Goal: Task Accomplishment & Management: Manage account settings

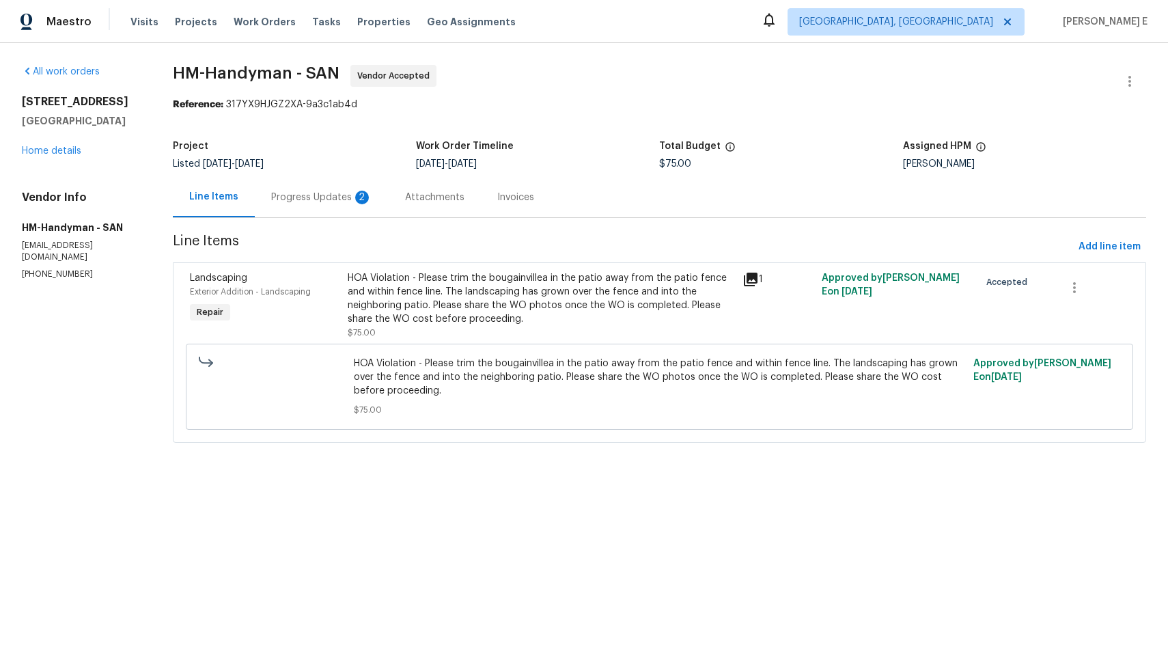
click at [314, 197] on div "Progress Updates 2" at bounding box center [321, 198] width 101 height 14
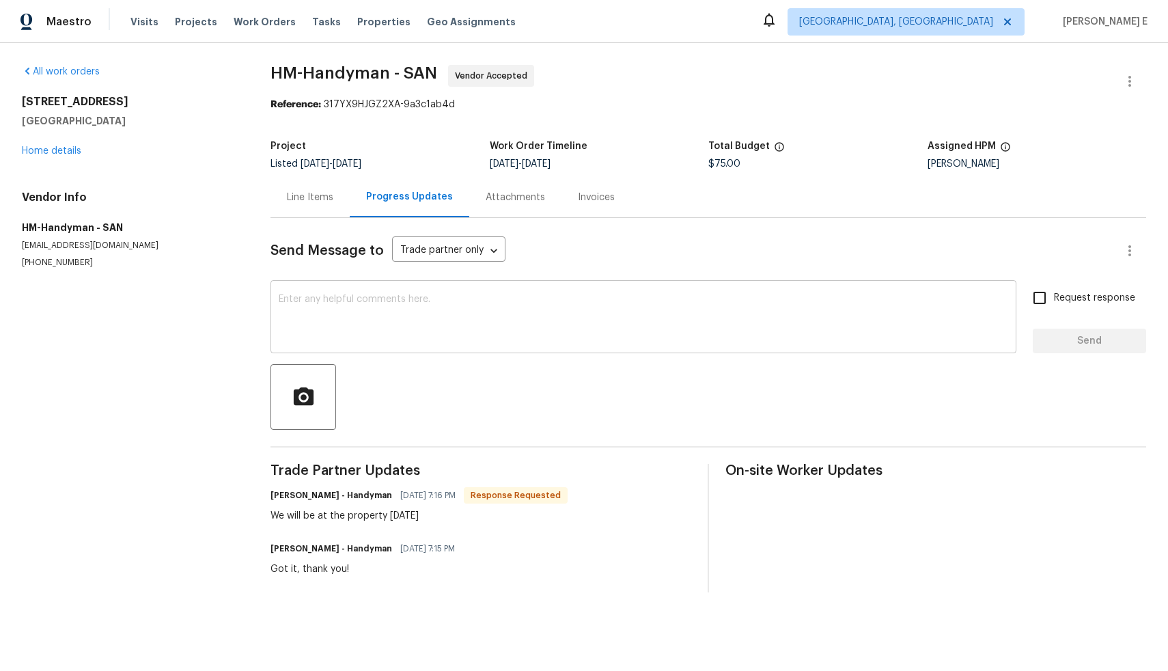
click at [387, 323] on textarea at bounding box center [644, 318] width 730 height 48
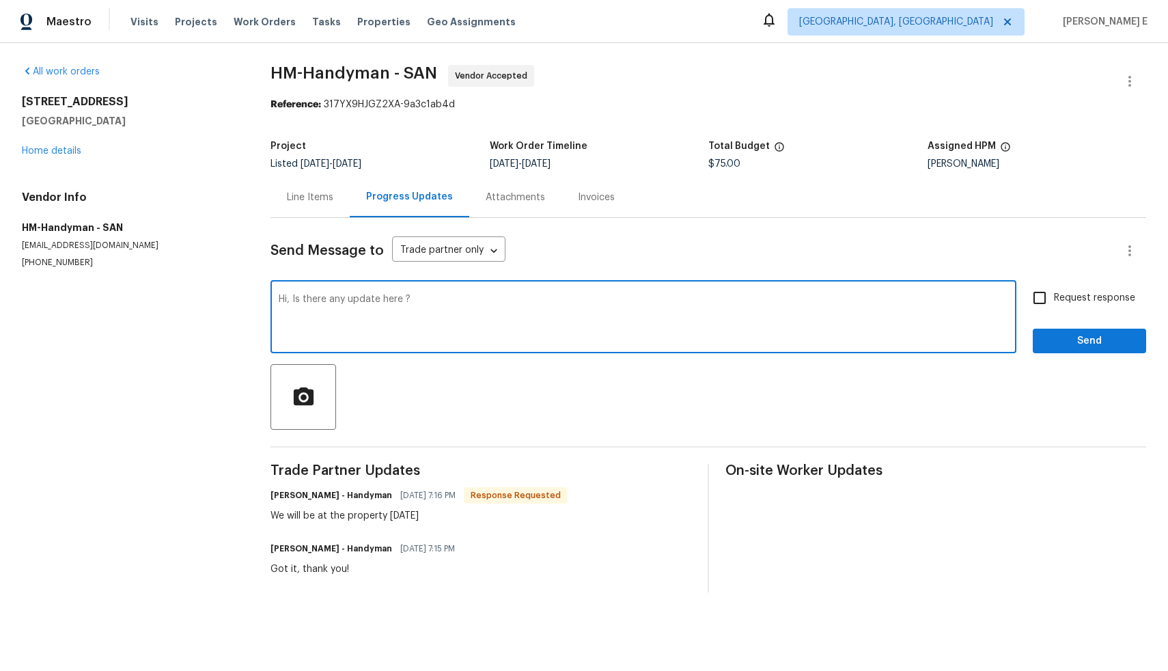
type textarea "Hi, Is there any update here ?"
click at [1031, 297] on input "Request response" at bounding box center [1039, 298] width 29 height 29
checkbox input "true"
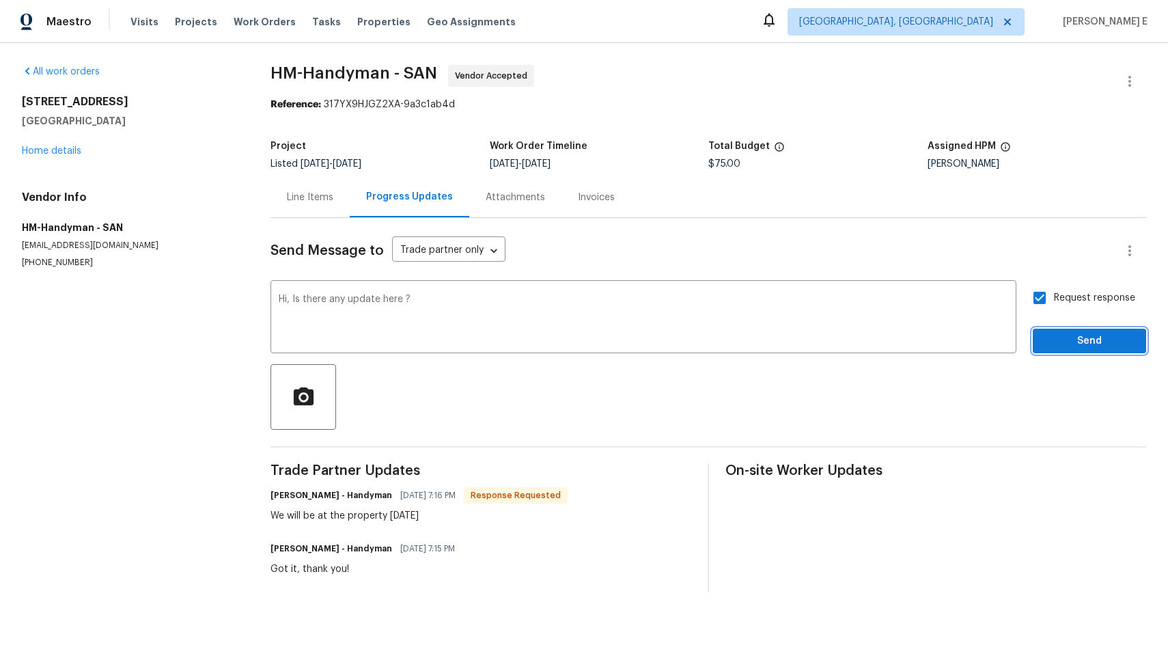
click at [1054, 337] on span "Send" at bounding box center [1090, 341] width 92 height 17
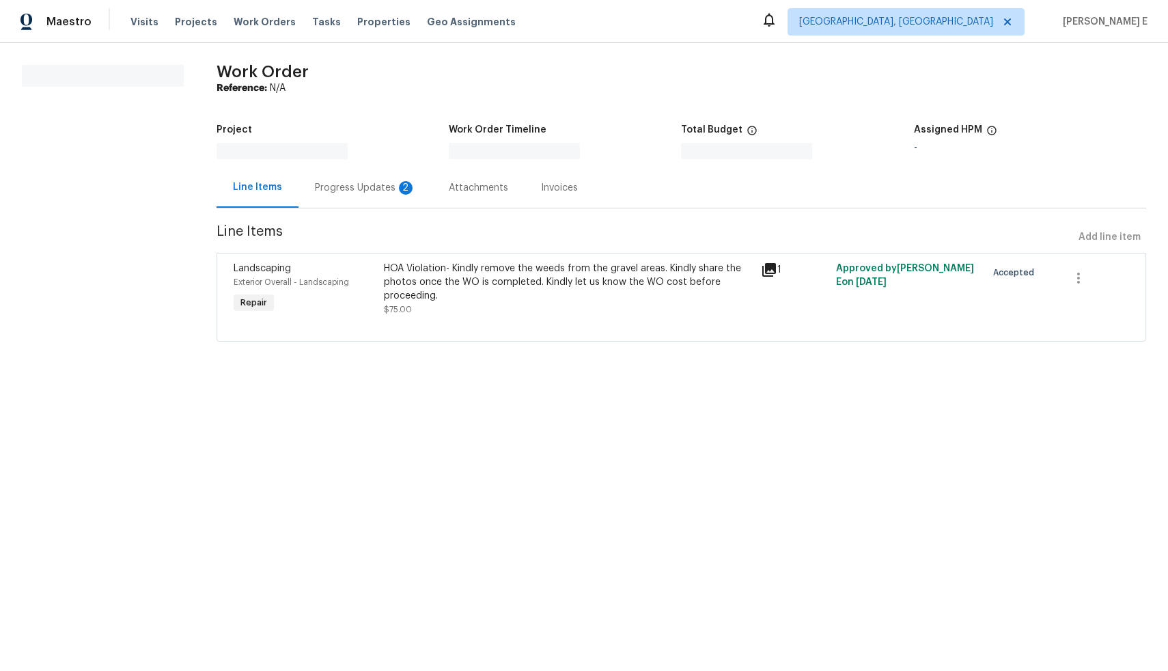
click at [355, 192] on div "Progress Updates 2" at bounding box center [365, 188] width 101 height 14
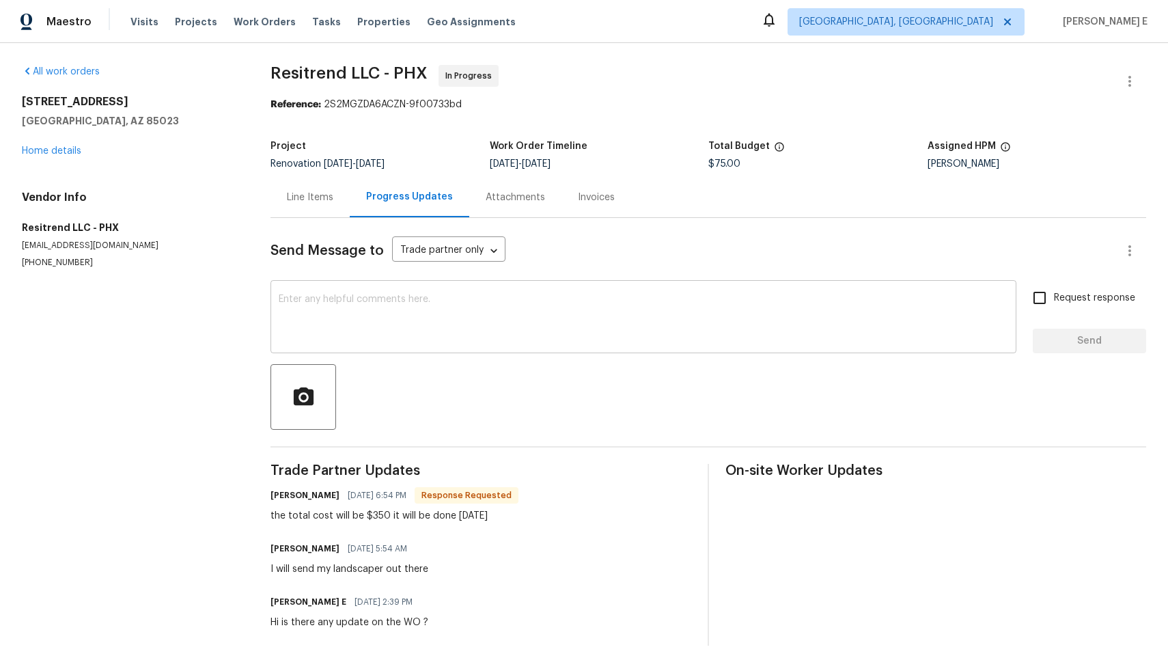
click at [489, 303] on textarea at bounding box center [644, 318] width 730 height 48
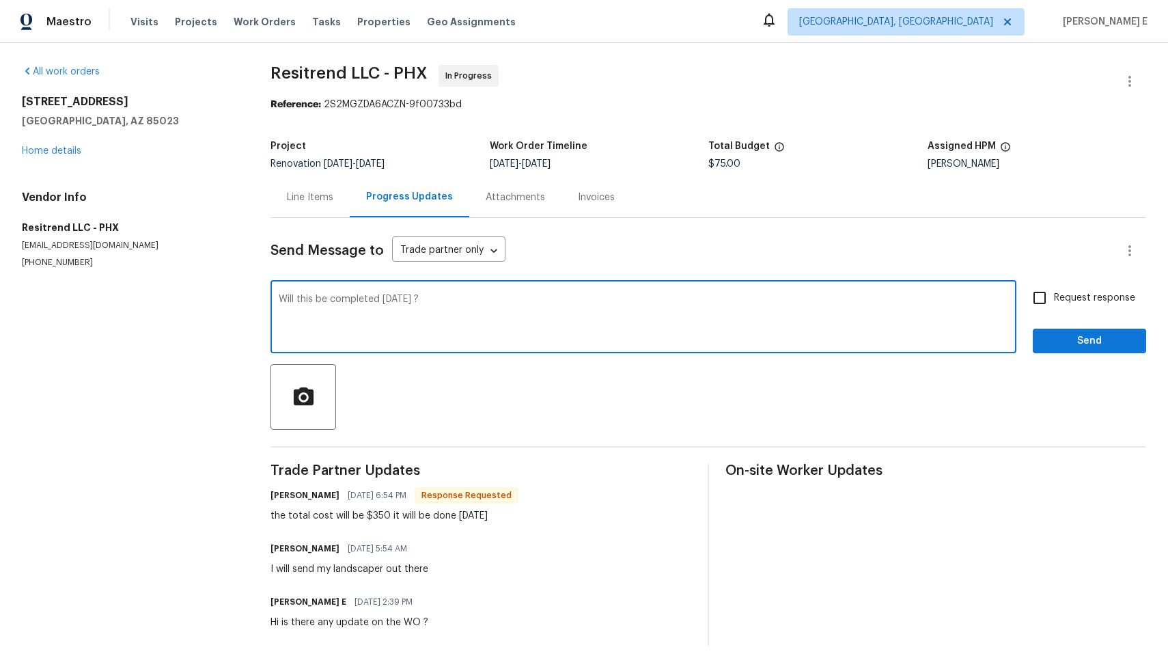
type textarea "Will this be completed today ?"
click at [1032, 305] on input "Request response" at bounding box center [1039, 298] width 29 height 29
checkbox input "true"
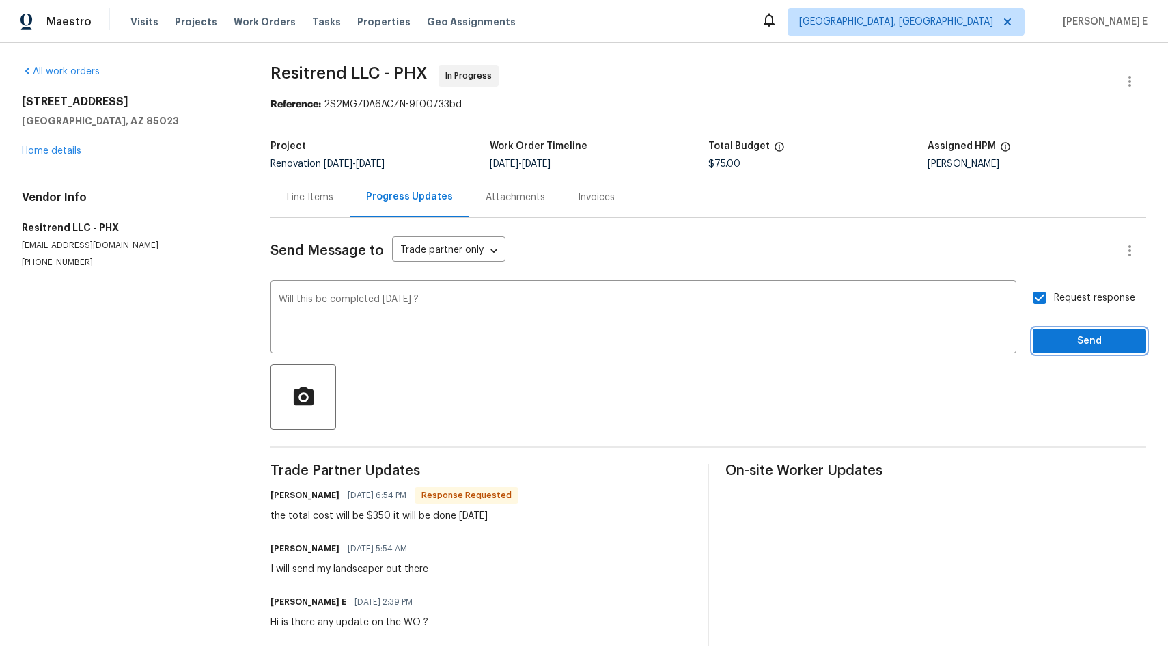
click at [1057, 340] on span "Send" at bounding box center [1090, 341] width 92 height 17
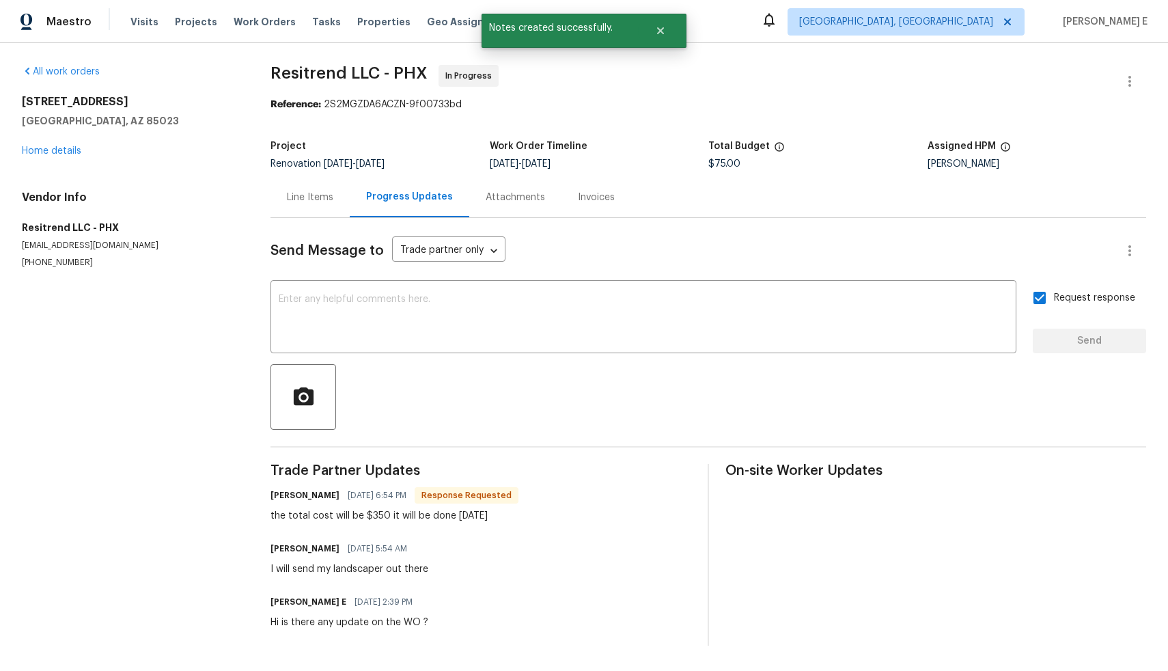
click at [292, 208] on div "Line Items" at bounding box center [310, 197] width 79 height 40
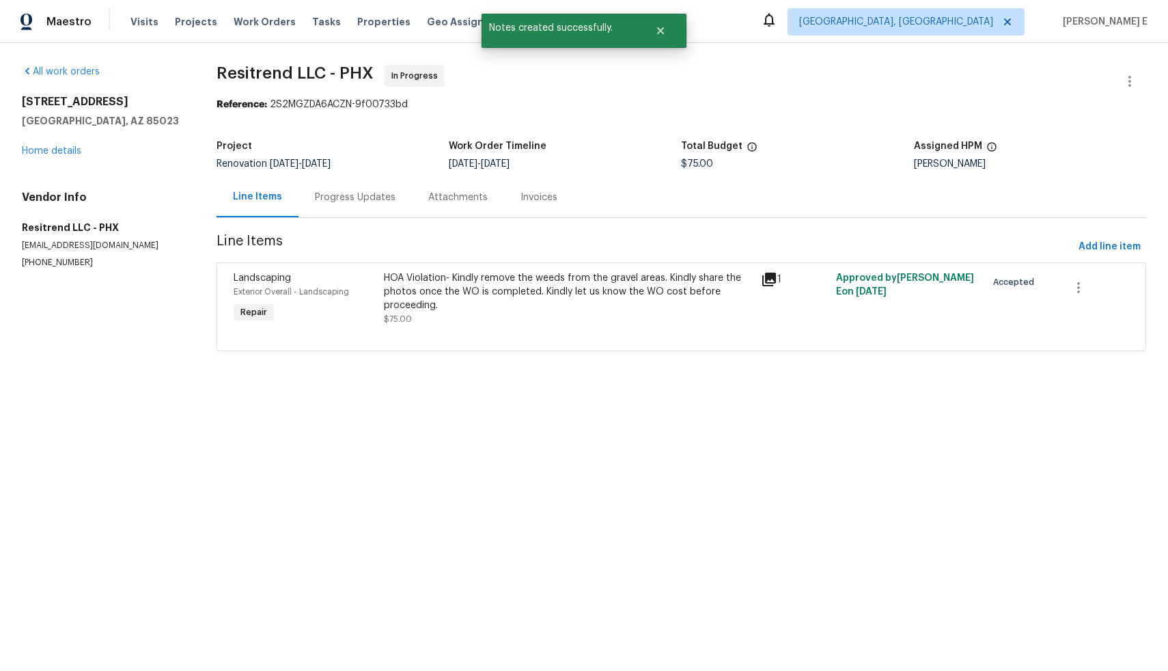
click at [460, 310] on div "HOA Violation- Kindly remove the weeds from the gravel areas. Kindly share the …" at bounding box center [568, 291] width 368 height 41
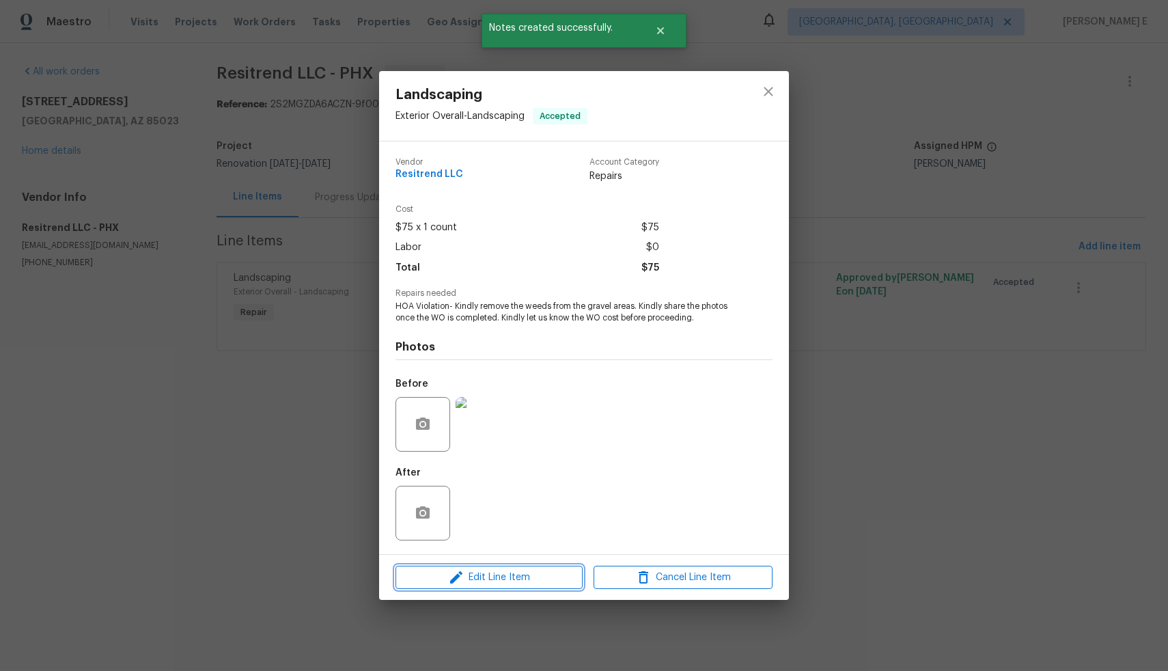
click at [521, 583] on span "Edit Line Item" at bounding box center [489, 577] width 179 height 17
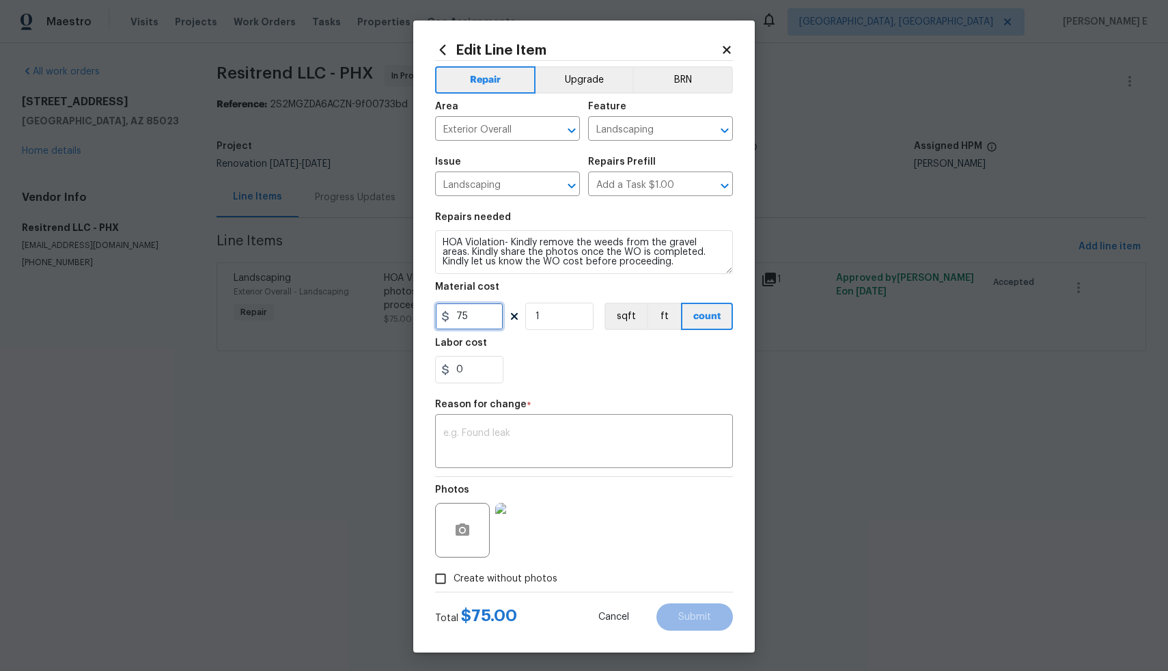
click at [477, 316] on input "75" at bounding box center [469, 316] width 68 height 27
type input "350"
click at [510, 456] on textarea at bounding box center [583, 442] width 281 height 29
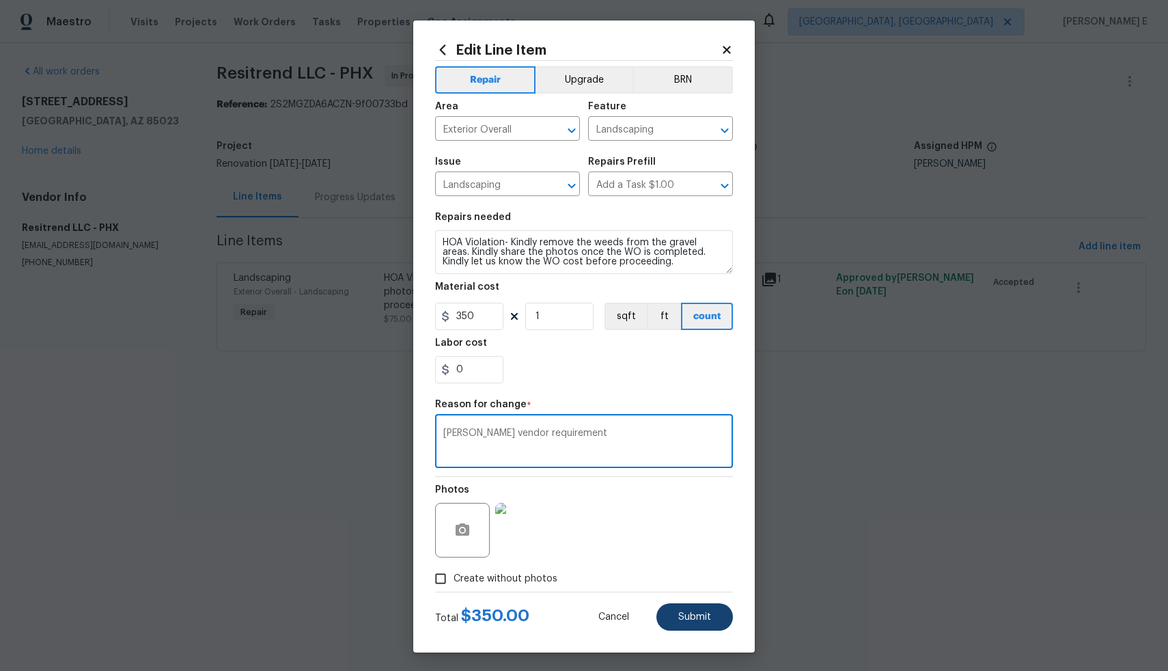
type textarea "Asper vendor requirement"
click at [695, 620] on span "Submit" at bounding box center [694, 617] width 33 height 10
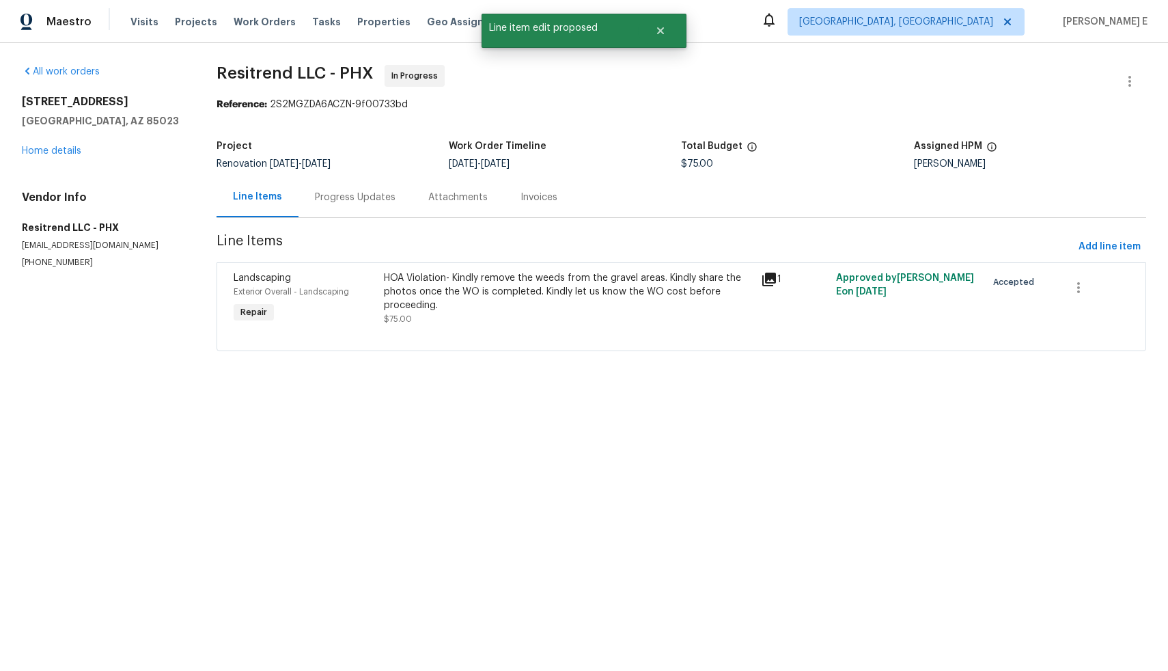
click at [853, 389] on html "Maestro Visits Projects Work Orders Tasks Properties Geo Assignments Albuquerqu…" at bounding box center [584, 194] width 1168 height 389
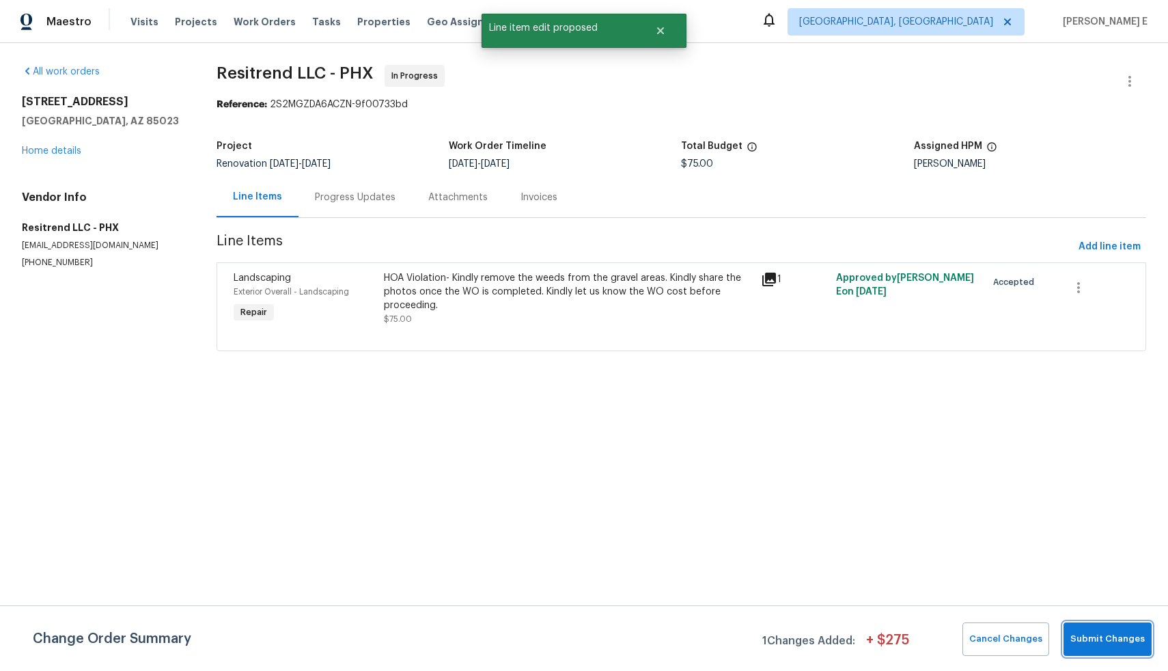
click at [1103, 635] on span "Submit Changes" at bounding box center [1108, 639] width 74 height 16
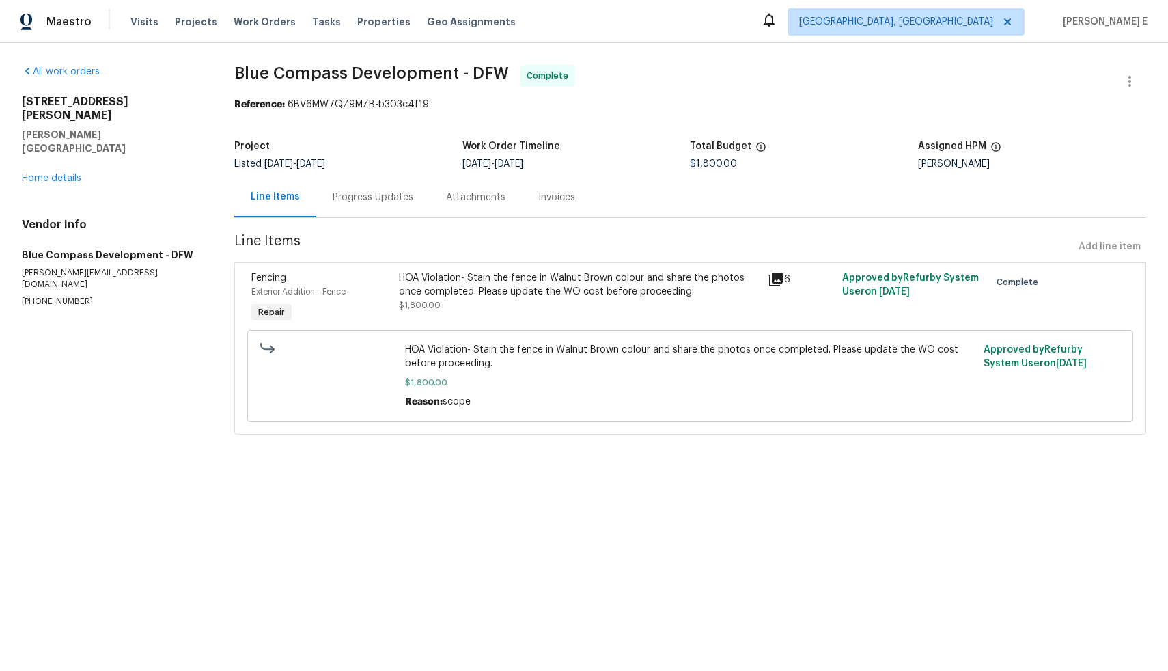
click at [383, 200] on div "Progress Updates" at bounding box center [373, 198] width 81 height 14
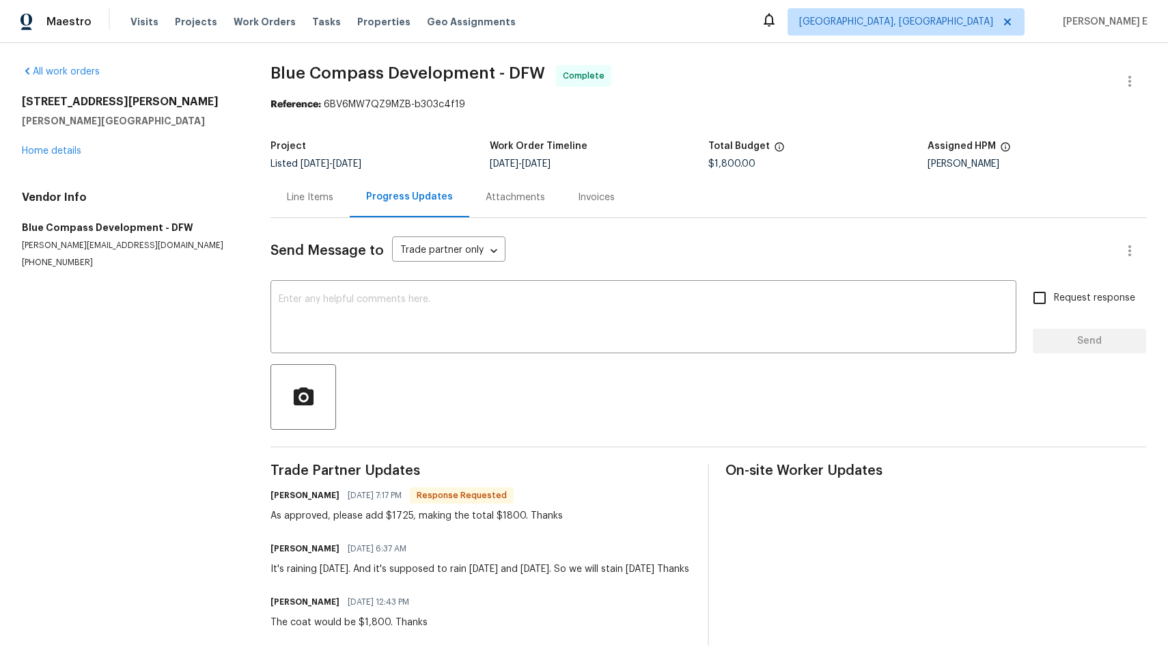
scroll to position [20, 0]
click at [304, 191] on div "Line Items" at bounding box center [310, 198] width 46 height 14
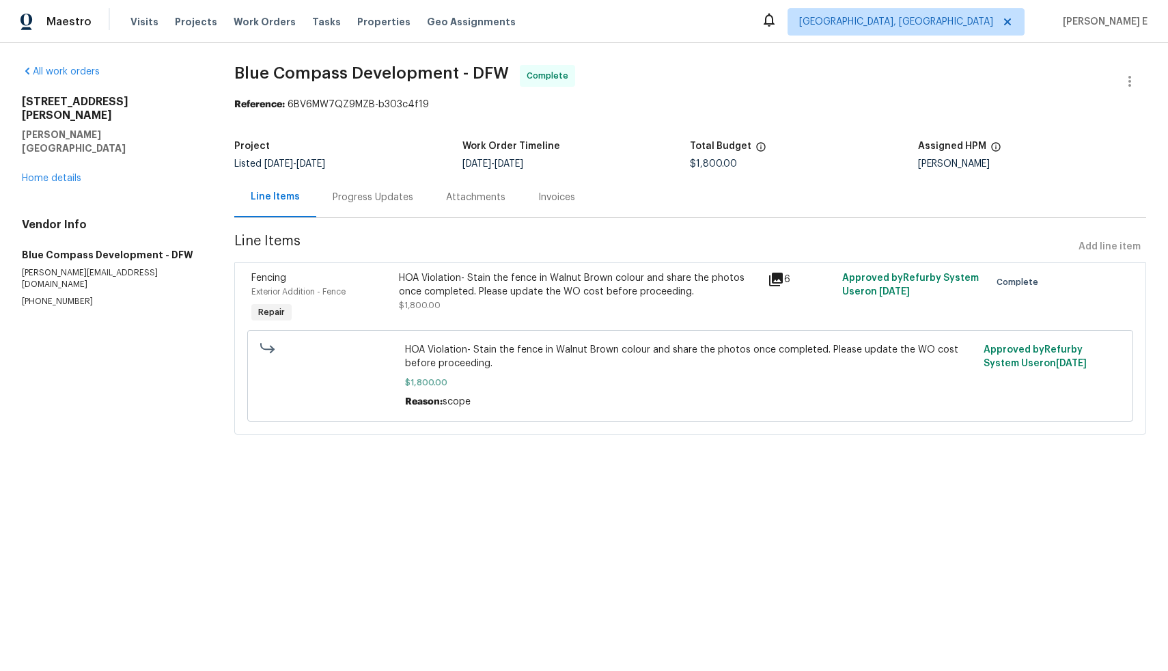
click at [560, 313] on div "HOA Violation- Stain the fence in Walnut Brown colour and share the photos once…" at bounding box center [580, 298] width 370 height 63
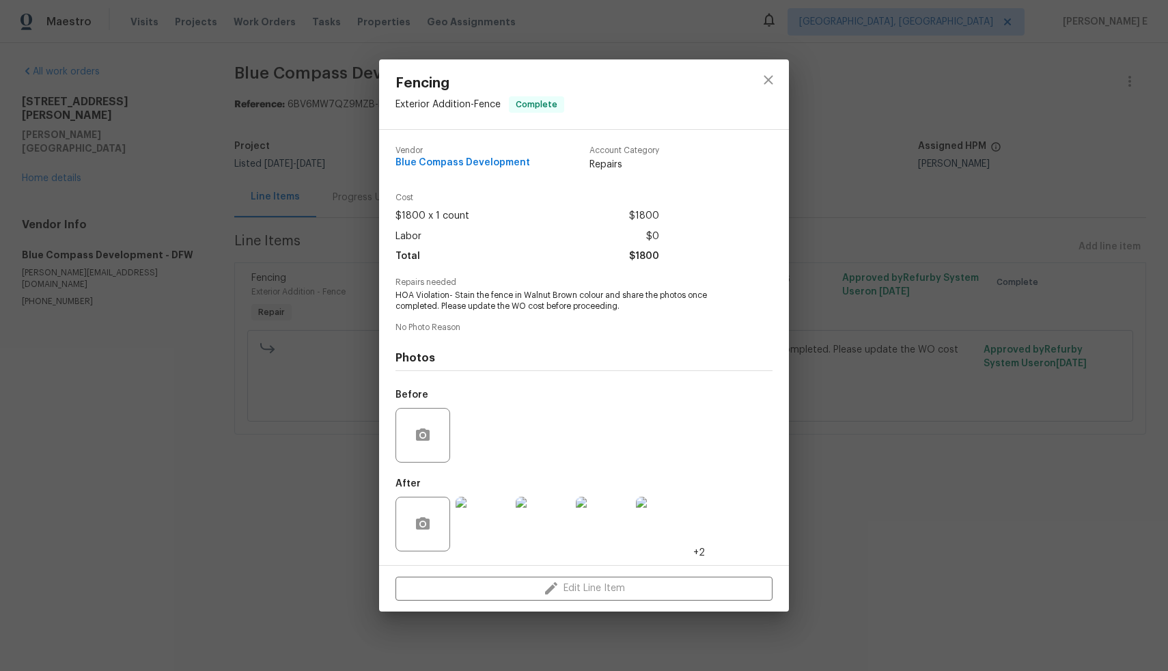
click at [486, 526] on img at bounding box center [483, 524] width 55 height 55
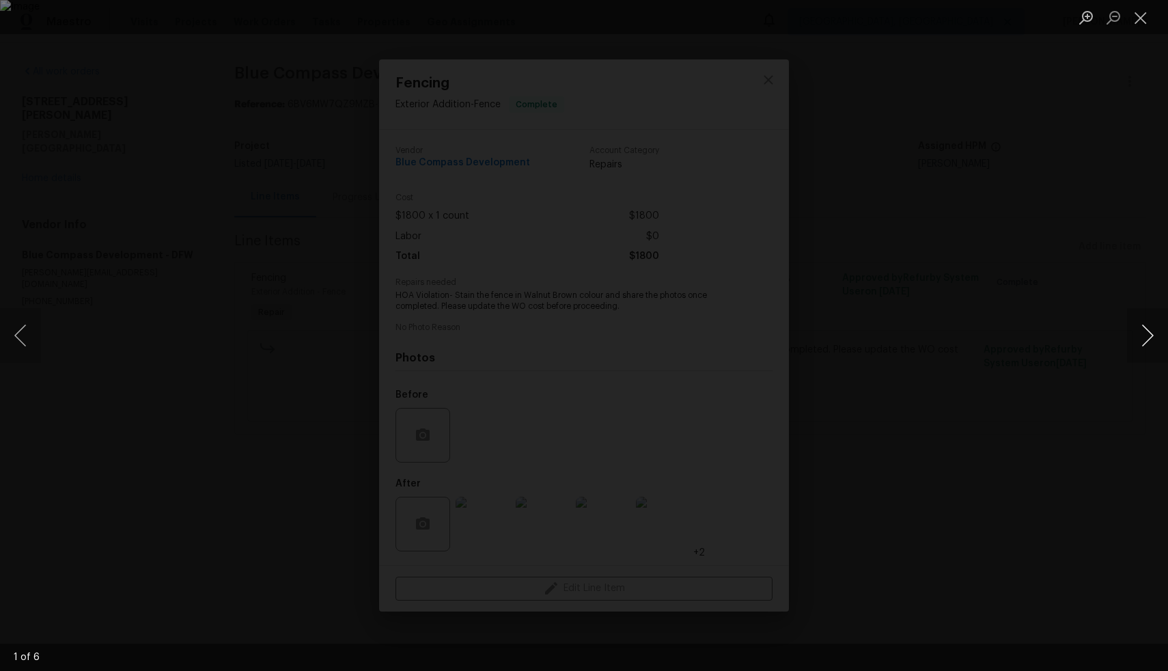
click at [1147, 327] on button "Next image" at bounding box center [1147, 335] width 41 height 55
click at [1153, 330] on button "Next image" at bounding box center [1147, 335] width 41 height 55
click at [1153, 342] on button "Next image" at bounding box center [1147, 335] width 41 height 55
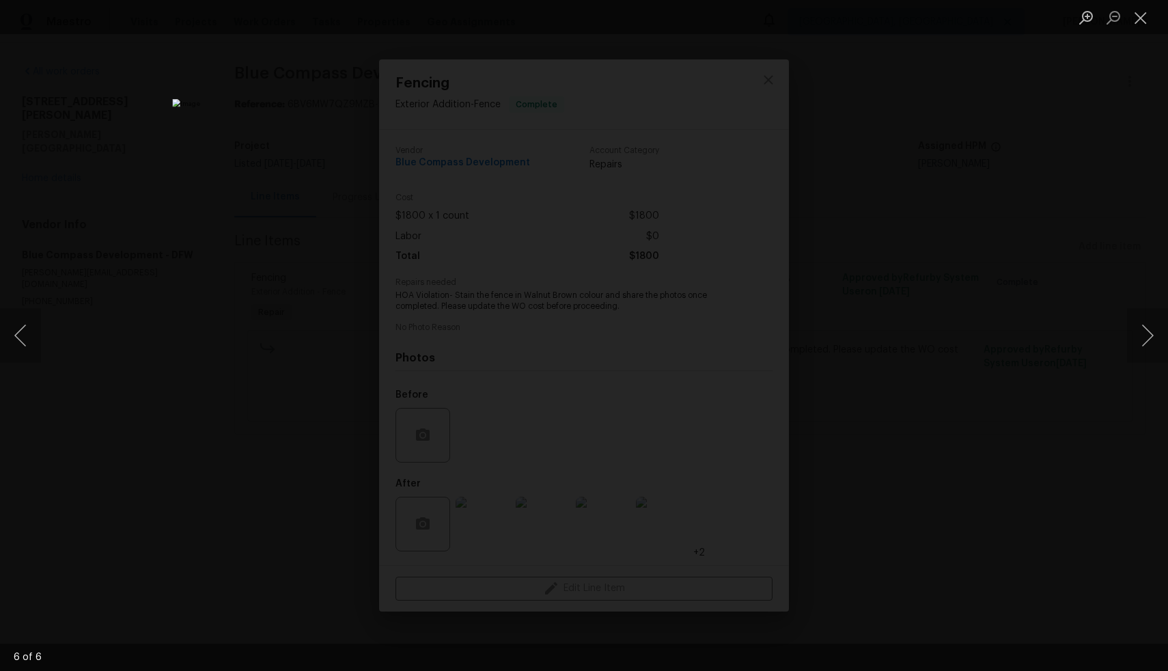
click at [195, 129] on div "Lightbox" at bounding box center [584, 335] width 1168 height 671
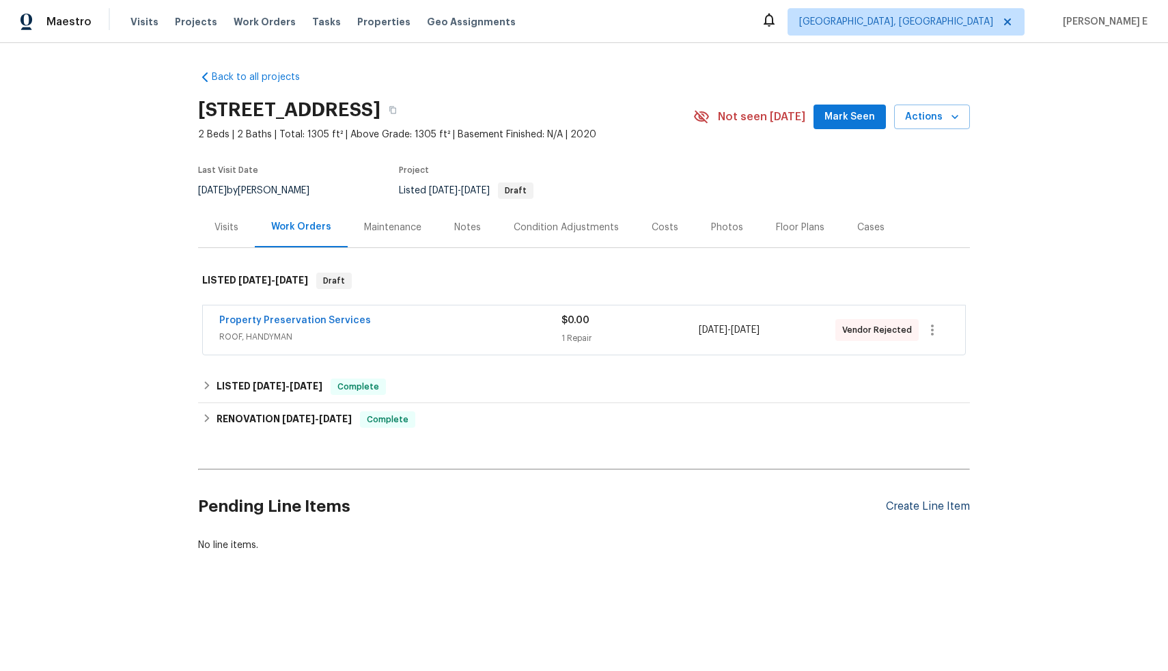
click at [902, 509] on div "Create Line Item" at bounding box center [928, 506] width 84 height 13
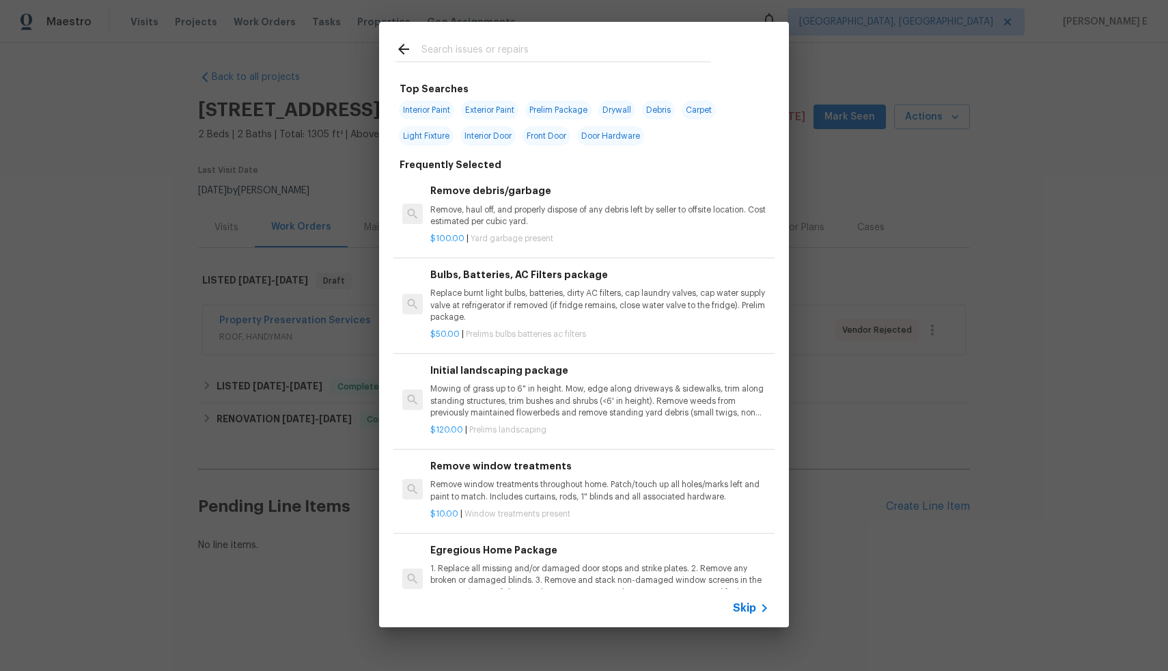
click at [747, 610] on span "Skip" at bounding box center [744, 608] width 23 height 14
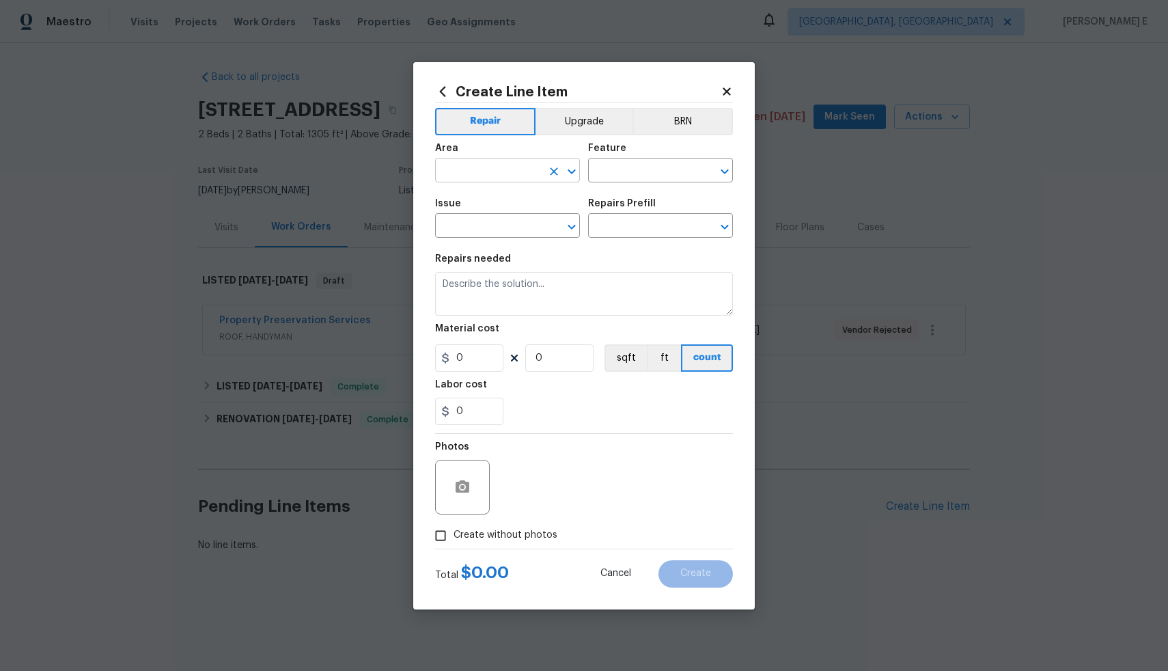
click at [471, 171] on input "text" at bounding box center [488, 171] width 107 height 21
click at [490, 208] on li "Exterior Addition" at bounding box center [507, 202] width 145 height 23
type input "Exterior Addition"
click at [658, 177] on input "text" at bounding box center [641, 171] width 107 height 21
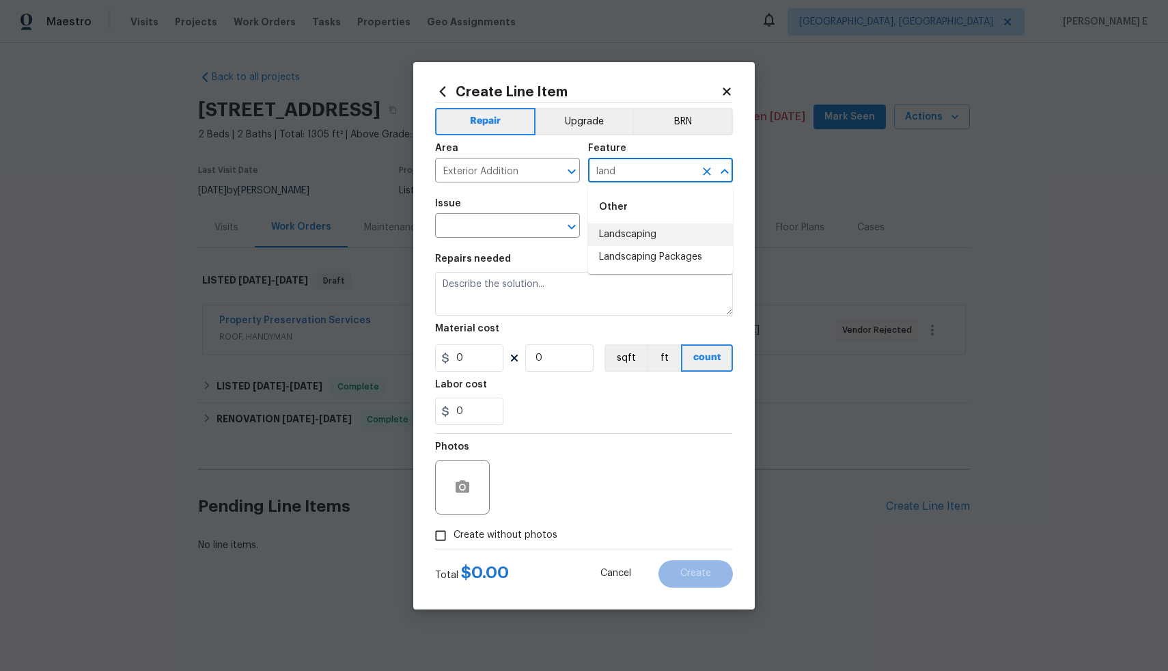
click at [661, 239] on li "Landscaping" at bounding box center [660, 234] width 145 height 23
type input "Landscaping"
click at [534, 225] on input "text" at bounding box center [488, 227] width 107 height 21
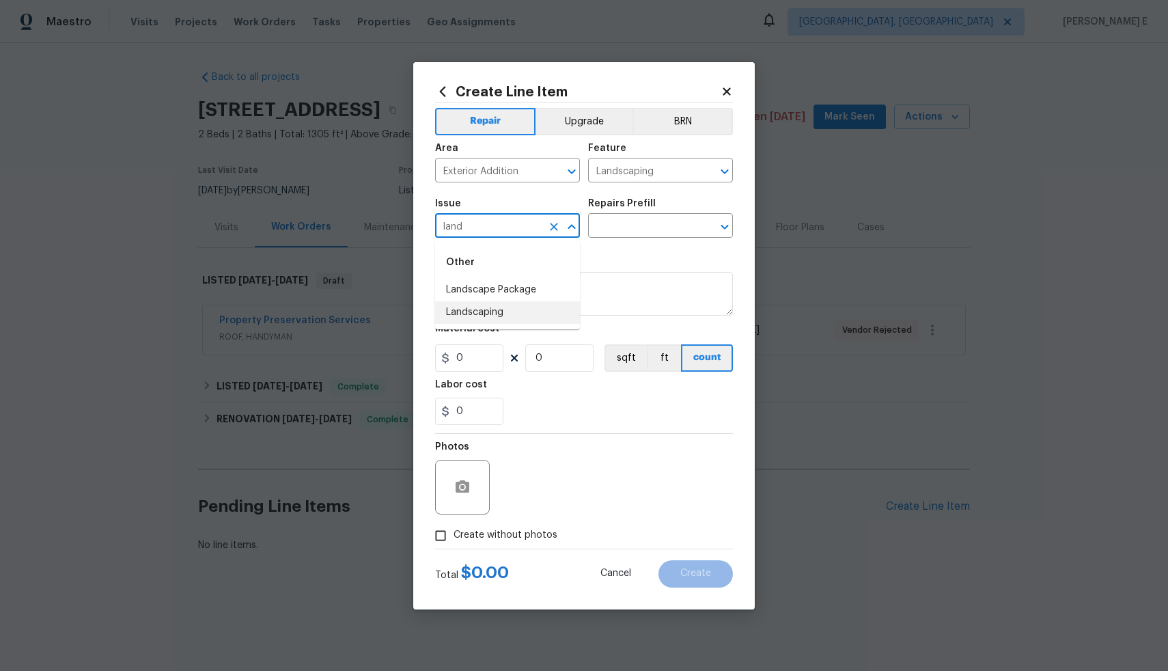
click at [517, 306] on li "Landscaping" at bounding box center [507, 312] width 145 height 23
type input "Landscaping"
click at [629, 226] on input "text" at bounding box center [641, 227] width 107 height 21
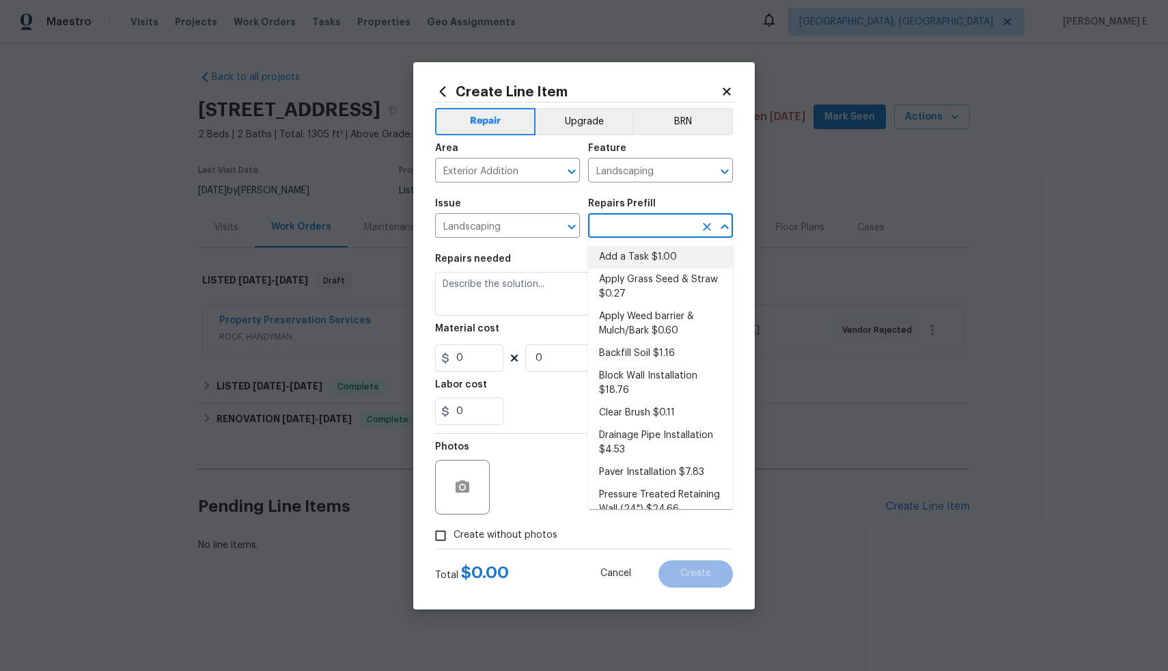
click at [629, 258] on li "Add a Task $1.00" at bounding box center [660, 257] width 145 height 23
type input "Add a Task $1.00"
type textarea "HPM to detail"
type input "1"
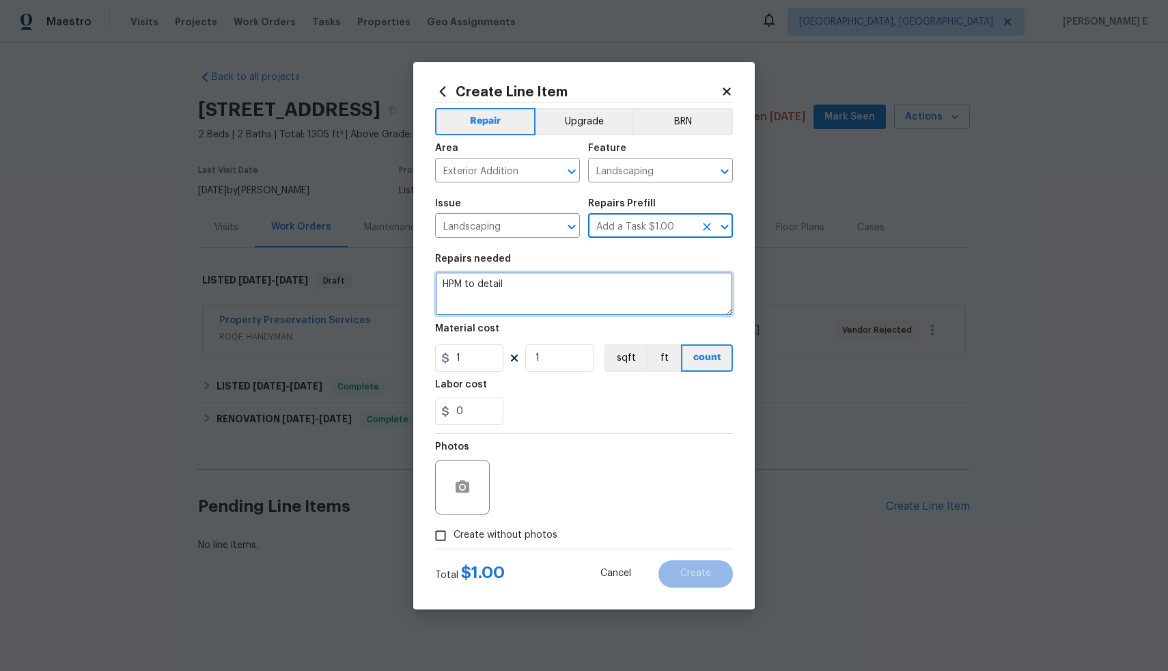
click at [586, 288] on textarea "HPM to detail" at bounding box center [584, 294] width 298 height 44
paste textarea "remove the dead shrubs"
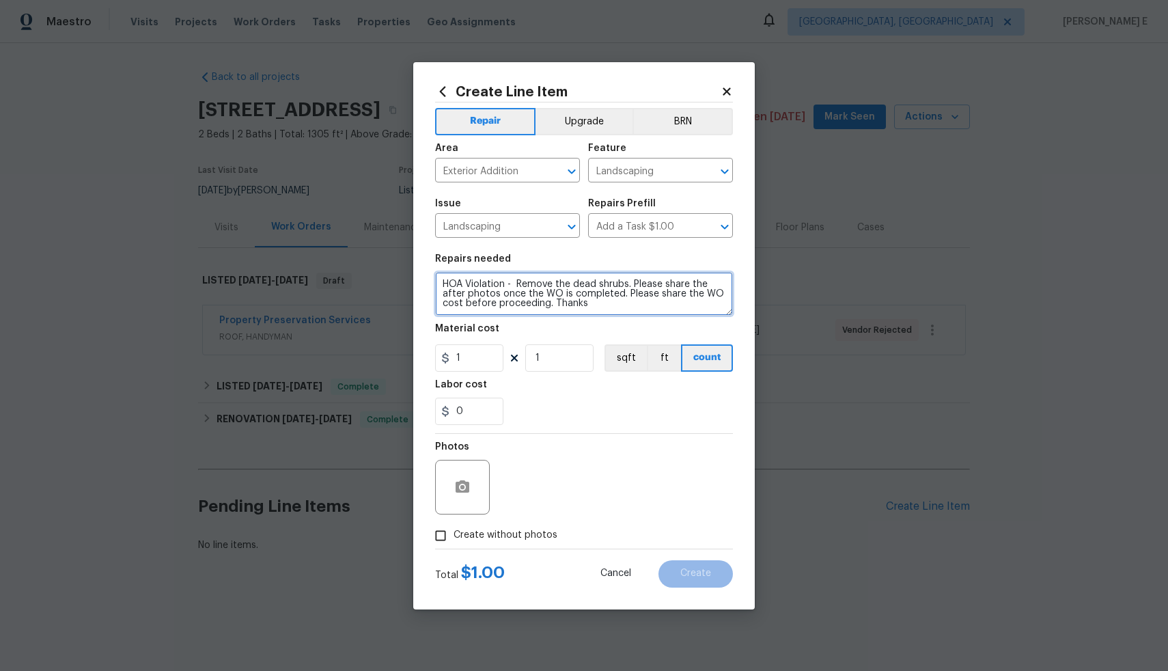
type textarea "HOA Violation - Remove the dead shrubs. Please share the after photos once the …"
click at [493, 359] on input "1" at bounding box center [469, 357] width 68 height 27
type input "75"
click at [456, 499] on button "button" at bounding box center [462, 487] width 33 height 33
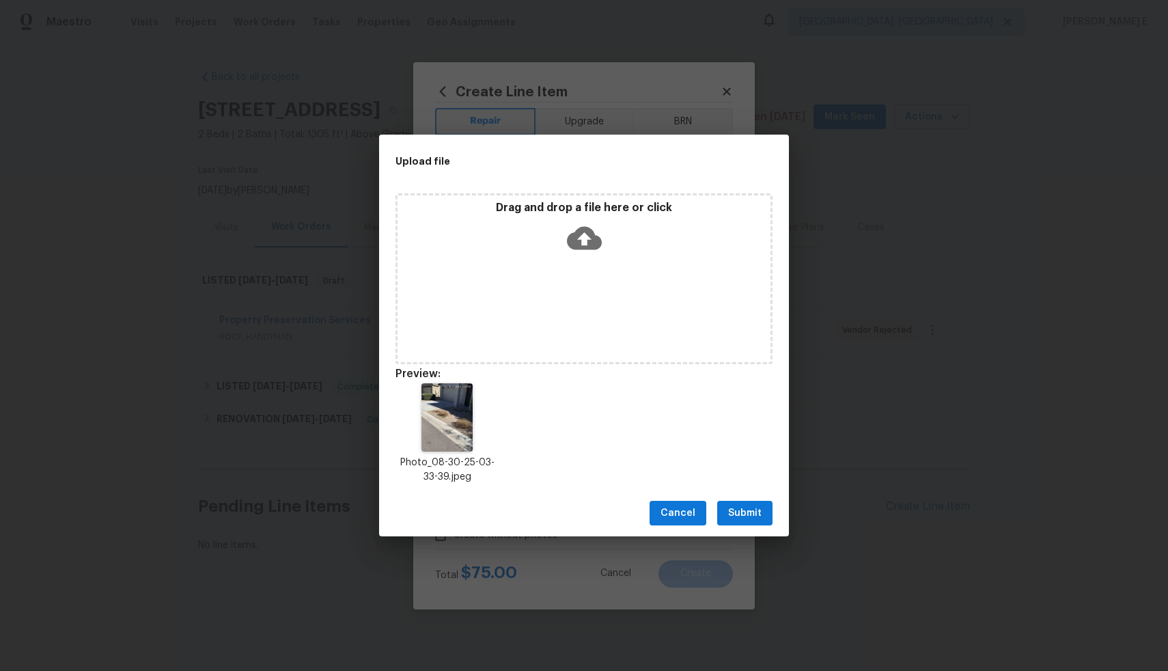
click at [752, 516] on span "Submit" at bounding box center [744, 513] width 33 height 17
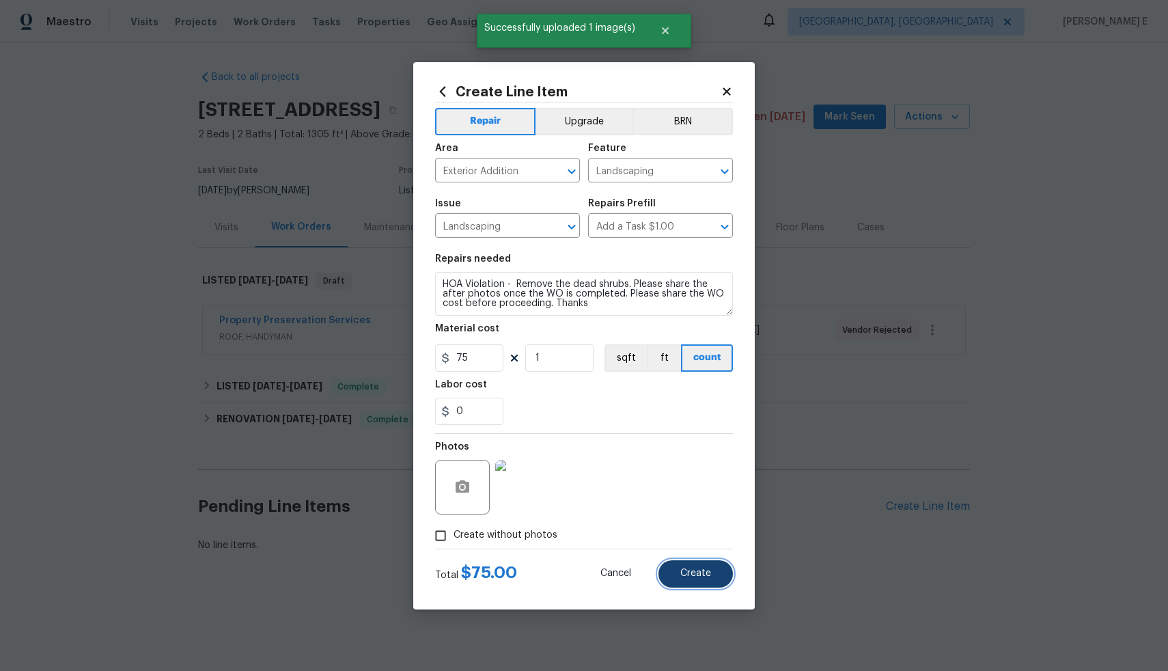
click at [706, 578] on span "Create" at bounding box center [695, 573] width 31 height 10
type input "0"
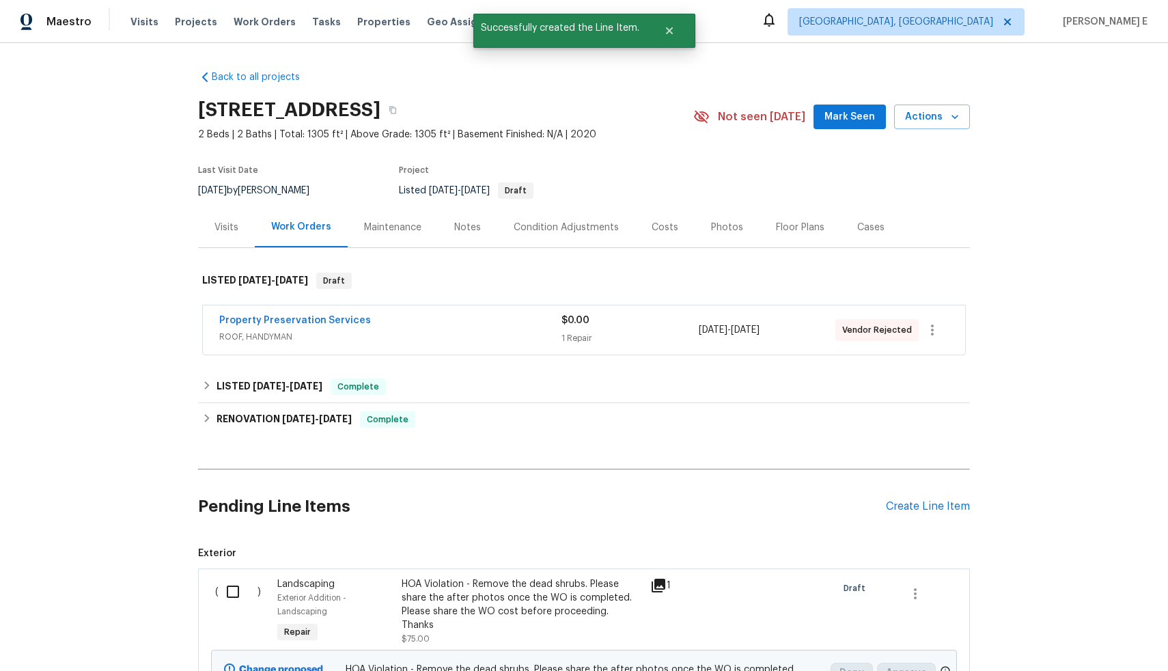
click at [225, 592] on input "checkbox" at bounding box center [238, 591] width 39 height 29
checkbox input "true"
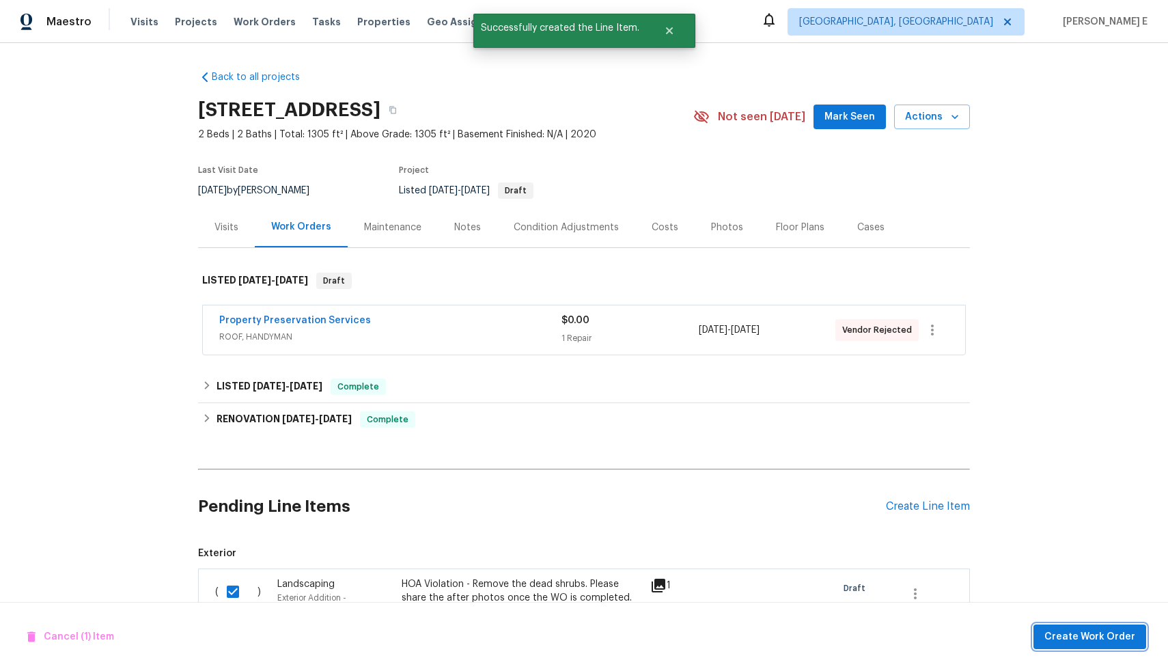
click at [1080, 644] on span "Create Work Order" at bounding box center [1090, 637] width 91 height 17
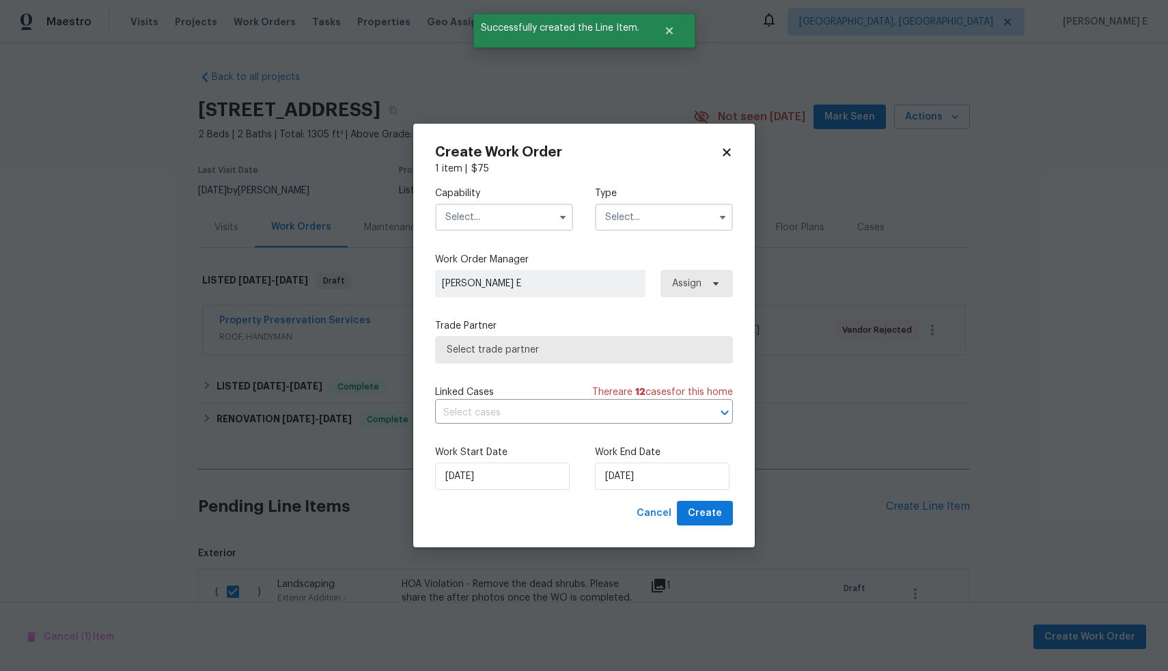
click at [523, 219] on input "text" at bounding box center [504, 217] width 138 height 27
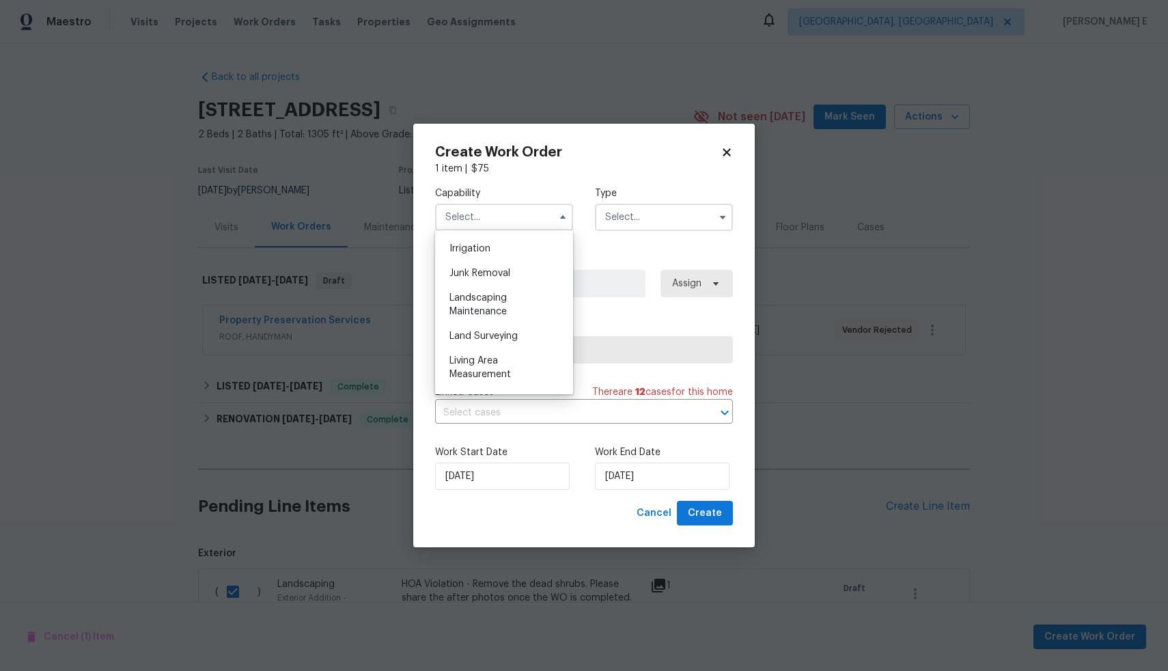
scroll to position [849, 0]
click at [516, 322] on div "Landscaping Maintenance" at bounding box center [504, 303] width 131 height 38
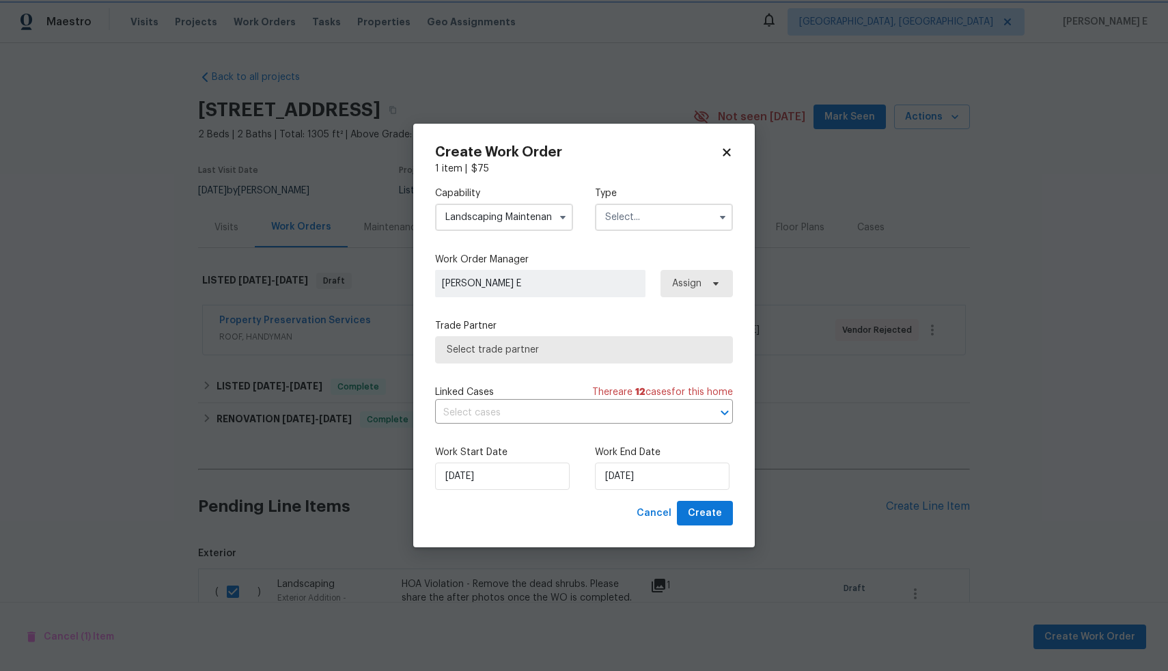
type input "Landscaping Maintenance"
click at [652, 217] on input "text" at bounding box center [664, 217] width 138 height 27
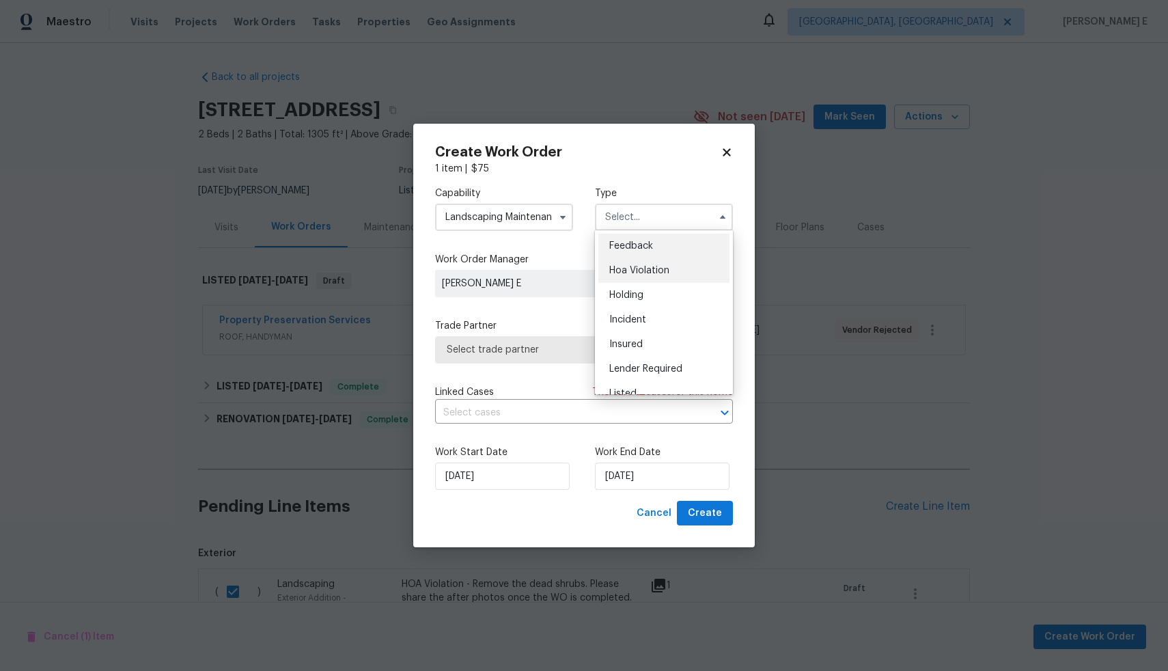
click at [644, 272] on span "Hoa Violation" at bounding box center [639, 271] width 60 height 10
type input "Hoa Violation"
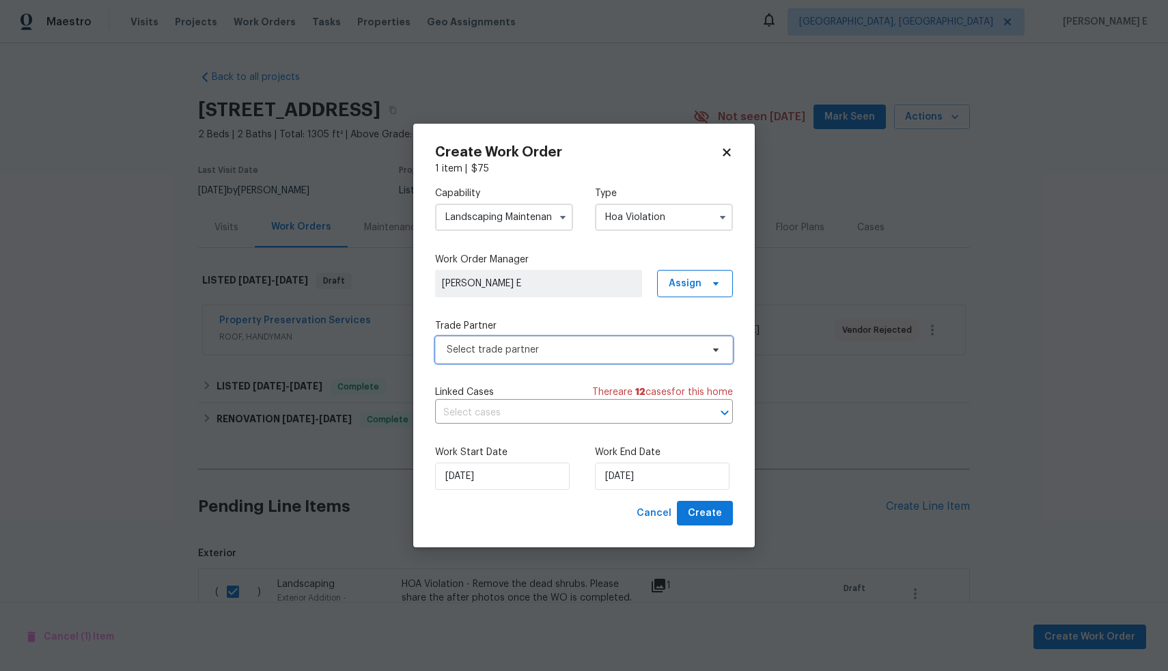
click at [590, 351] on span "Select trade partner" at bounding box center [574, 350] width 255 height 14
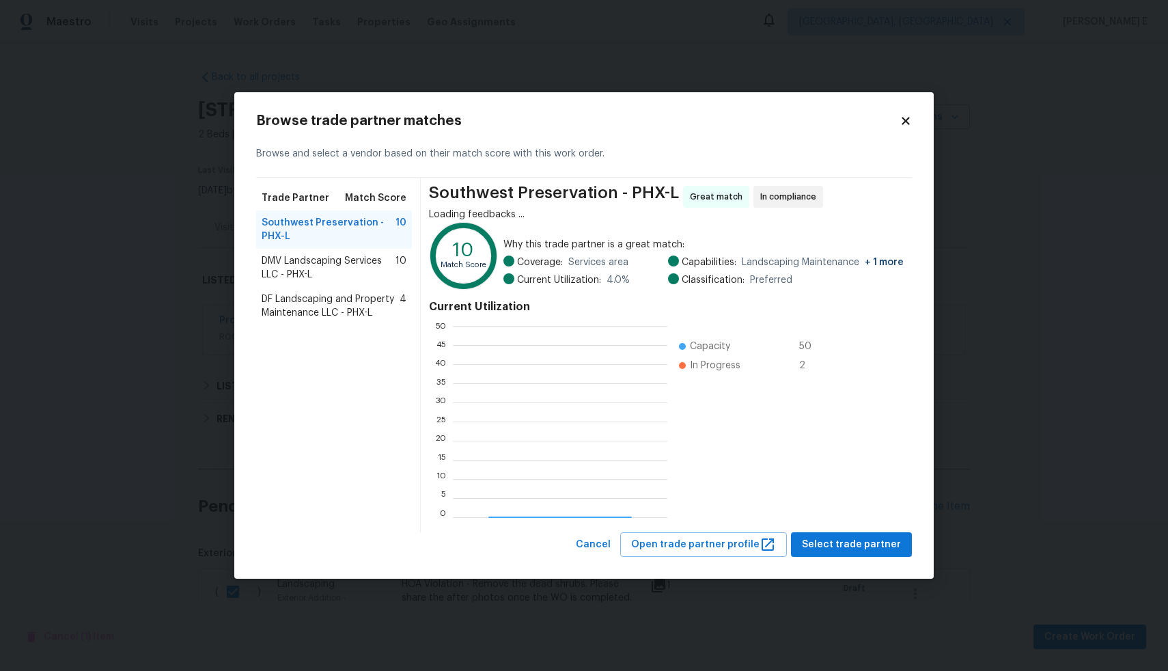
scroll to position [181, 204]
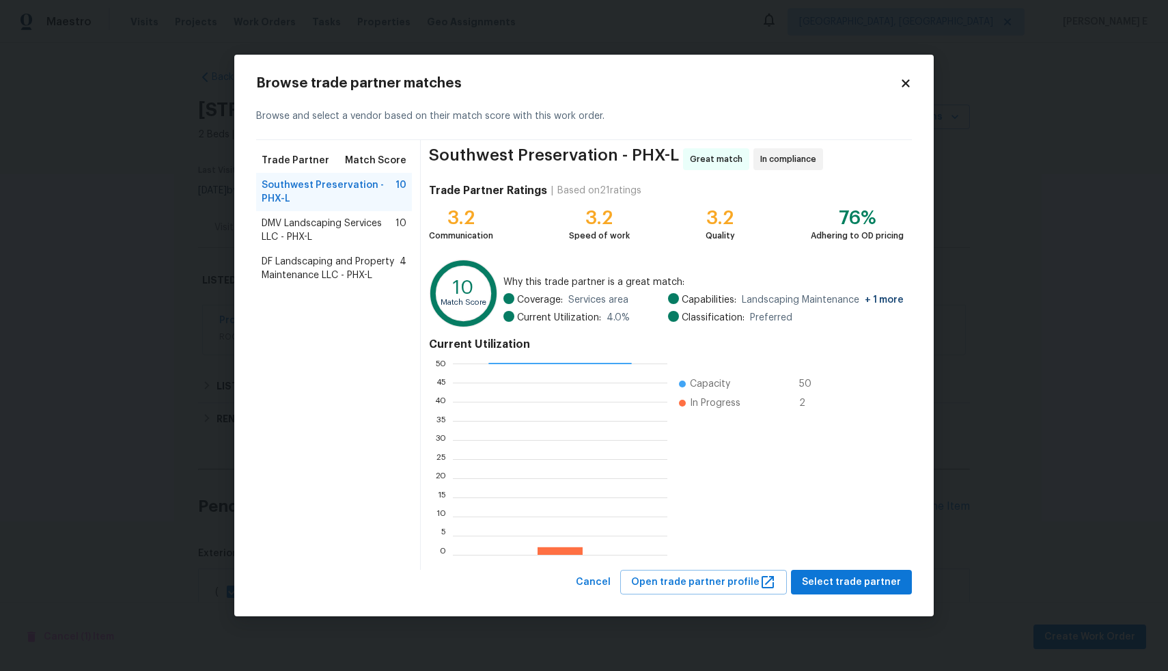
click at [312, 228] on span "DMV Landscaping Services LLC - PHX-L" at bounding box center [329, 230] width 134 height 27
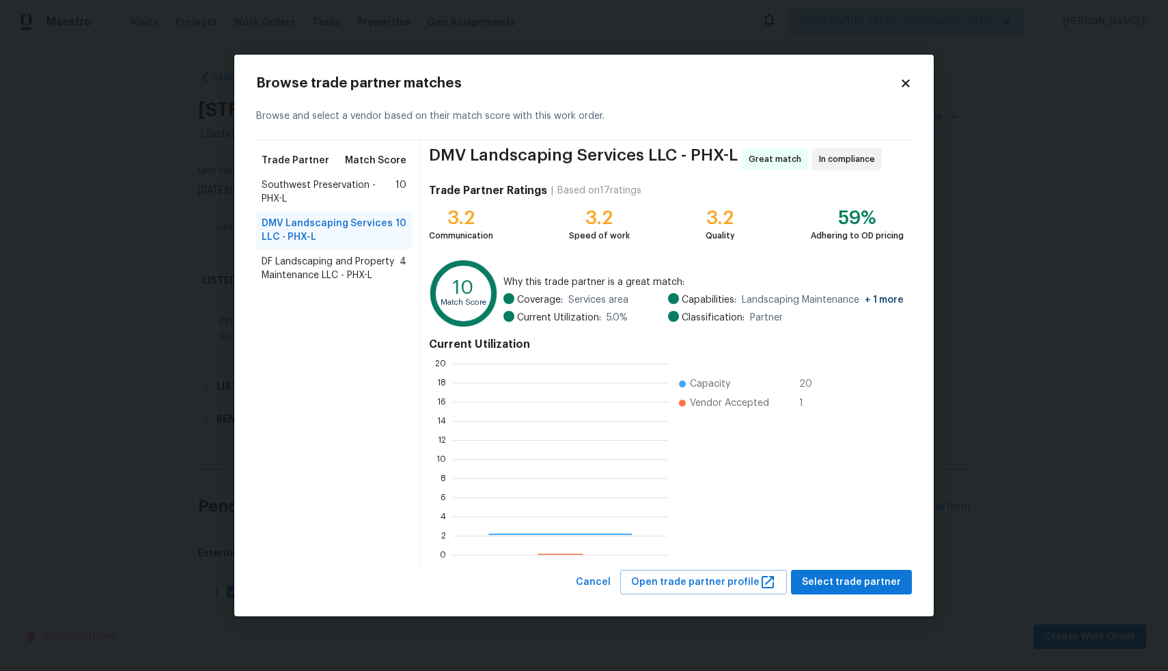
scroll to position [181, 205]
click at [877, 578] on span "Select trade partner" at bounding box center [851, 582] width 99 height 17
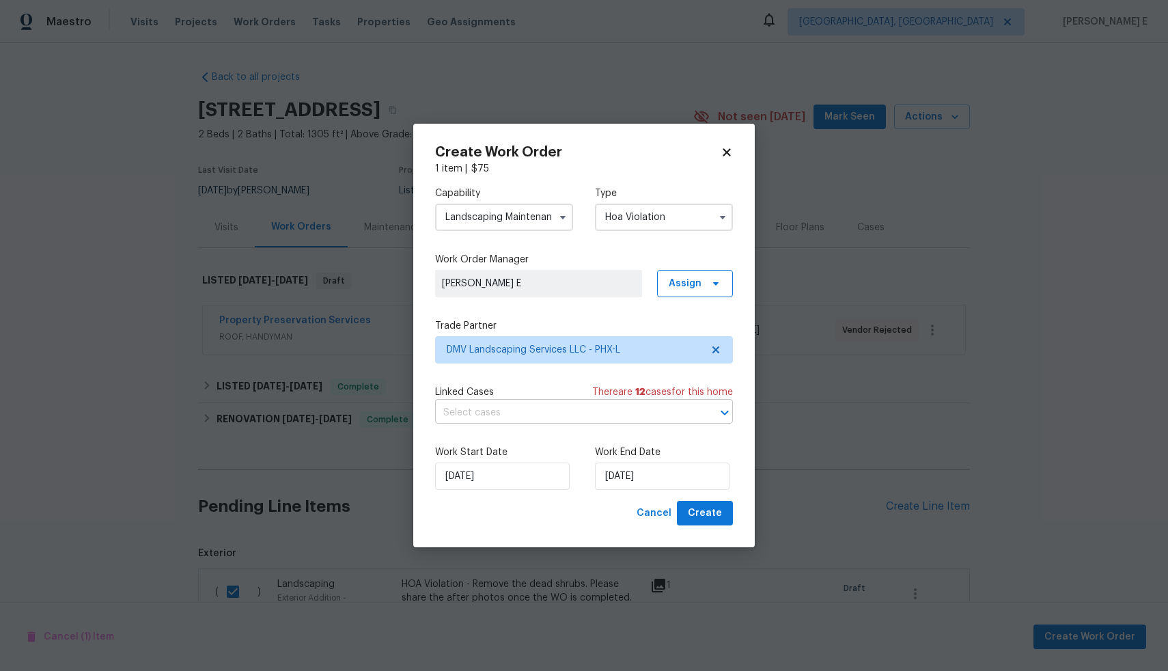
click at [544, 411] on input "text" at bounding box center [565, 412] width 260 height 21
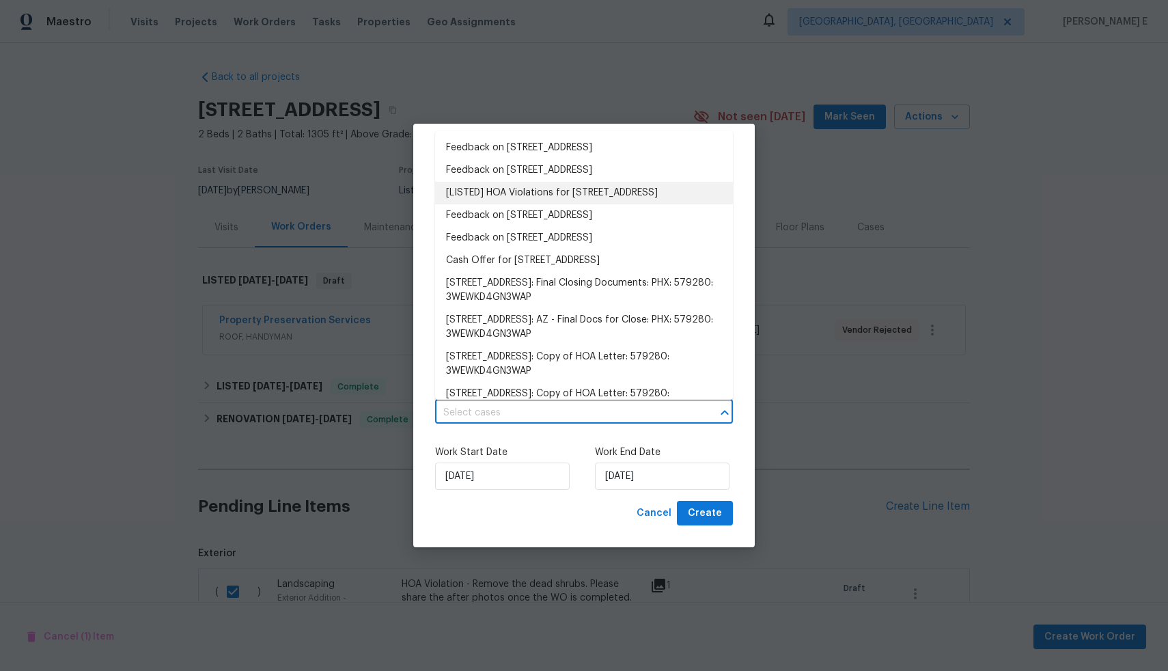
click at [512, 204] on li "[LISTED] HOA Violations for 1953 W Stage Driver St, Apache Junction, AZ 85120" at bounding box center [584, 193] width 298 height 23
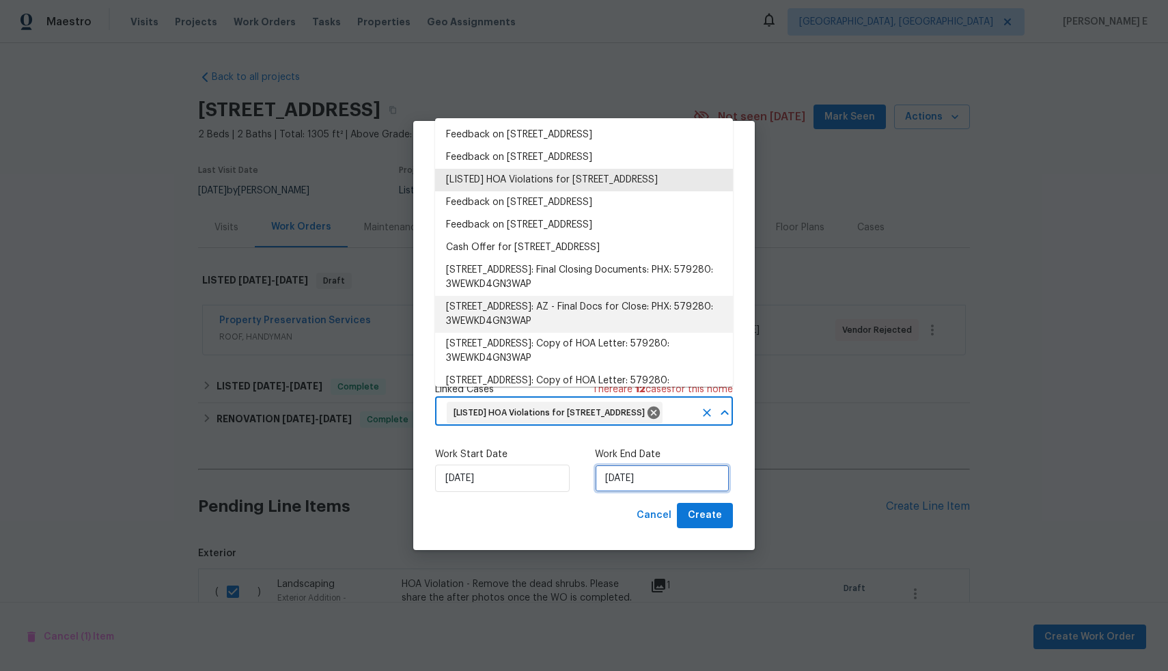
click at [646, 492] on input "05/09/2025" at bounding box center [662, 478] width 135 height 27
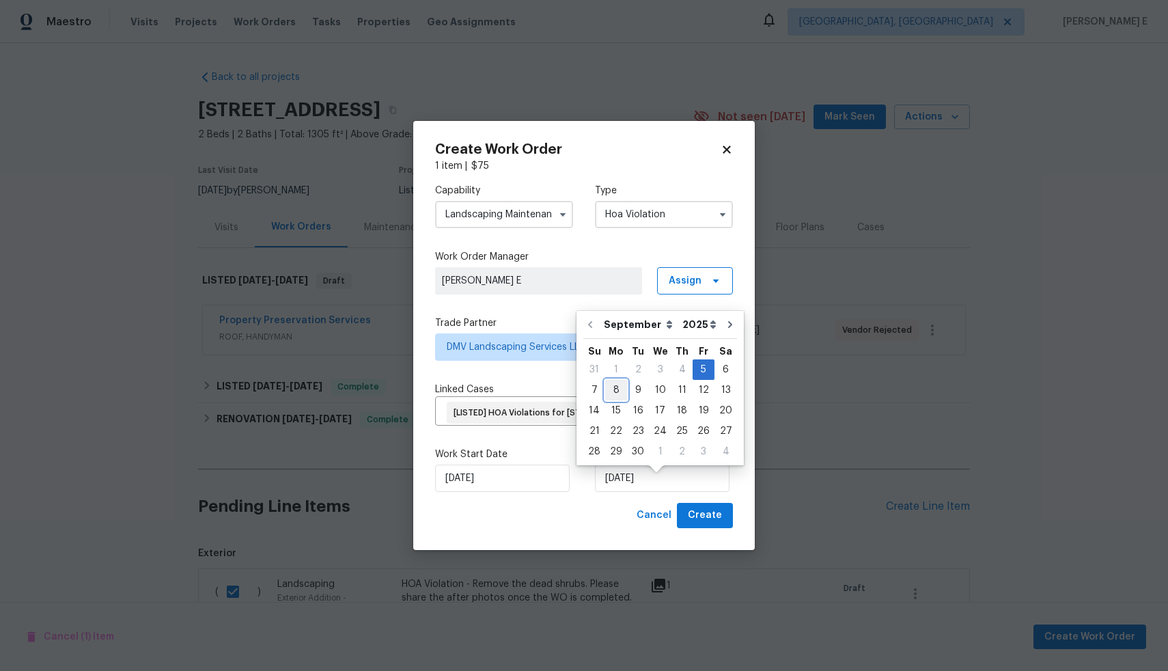
click at [614, 387] on div "8" at bounding box center [616, 390] width 22 height 19
type input "08/09/2025"
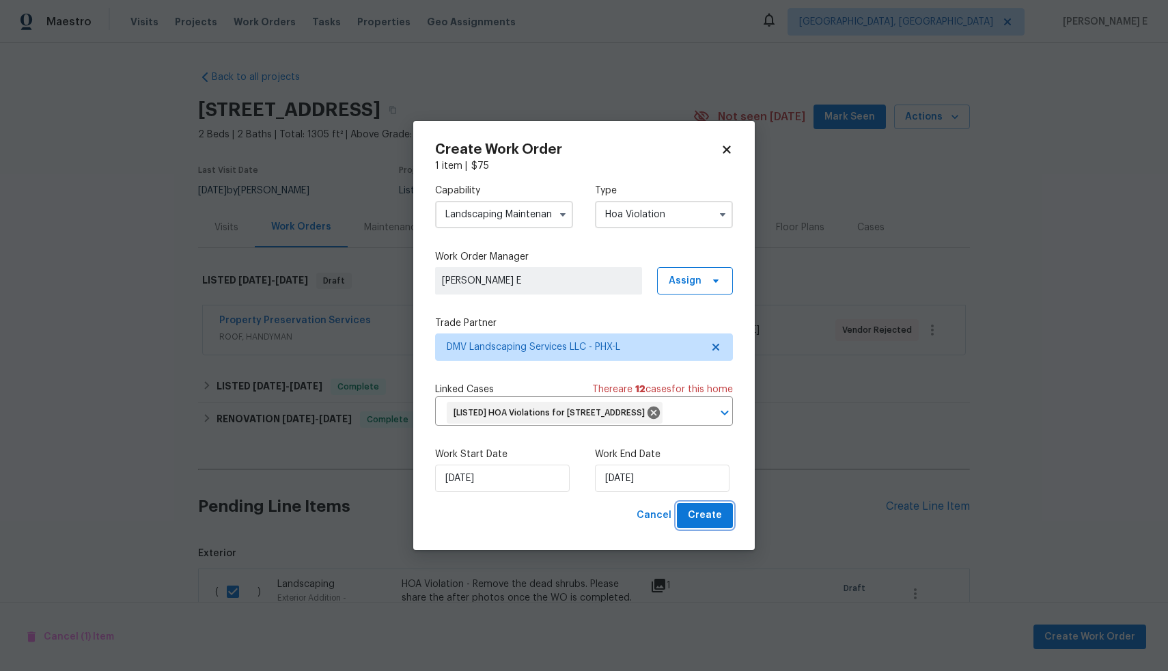
click at [698, 524] on span "Create" at bounding box center [705, 515] width 34 height 17
checkbox input "false"
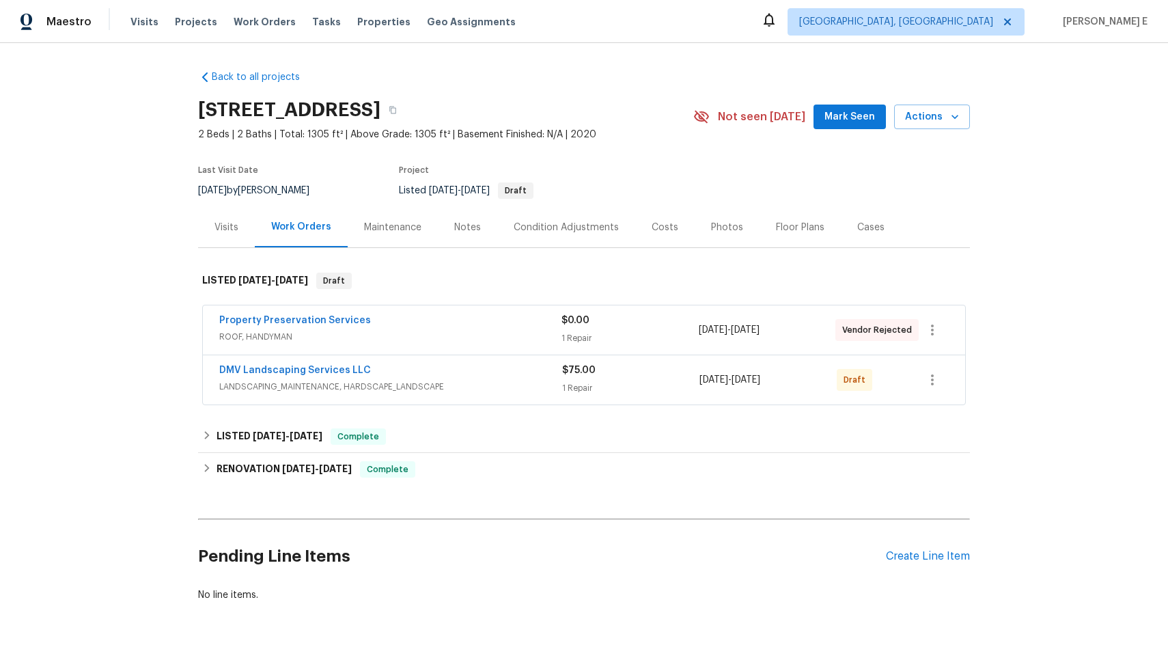
click at [1008, 438] on div "Back to all projects 1953 W Stage Driver St, Apache Junction, AZ 85120 2 Beds |…" at bounding box center [584, 357] width 1168 height 628
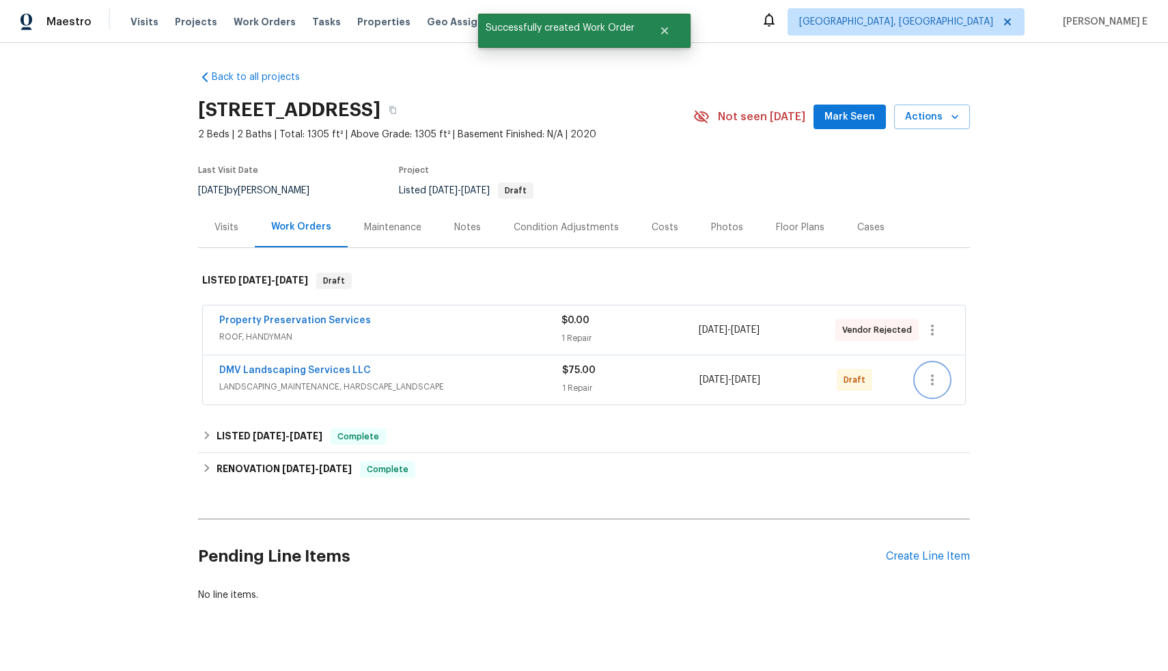
click at [926, 378] on icon "button" at bounding box center [932, 380] width 16 height 16
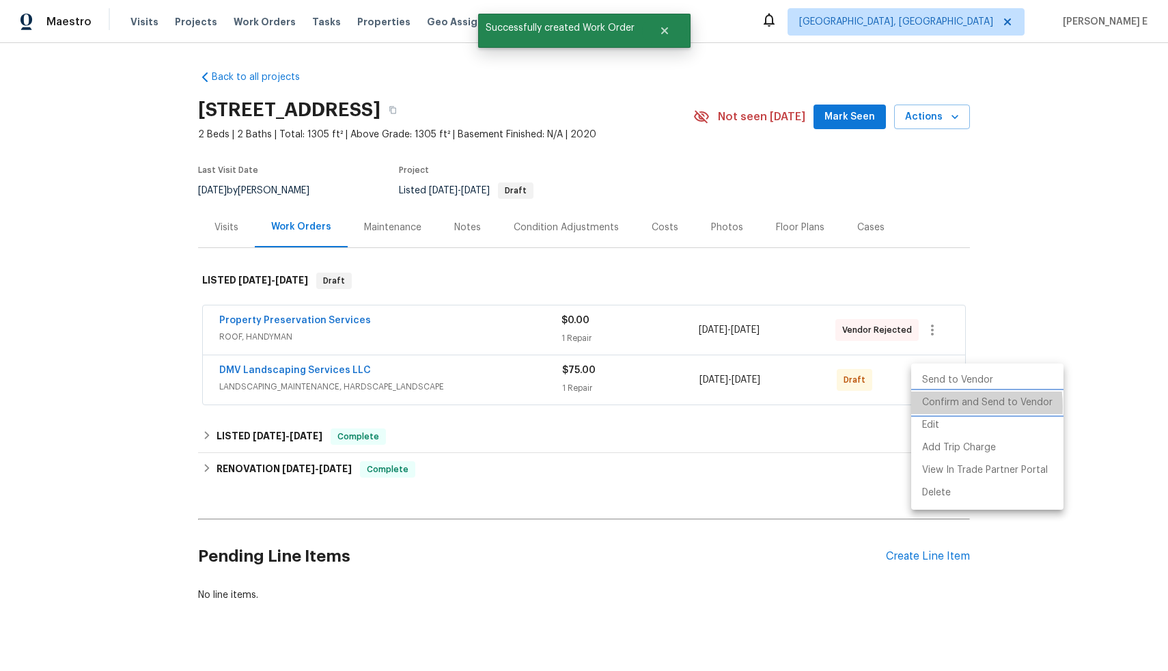
click at [944, 407] on li "Confirm and Send to Vendor" at bounding box center [987, 402] width 152 height 23
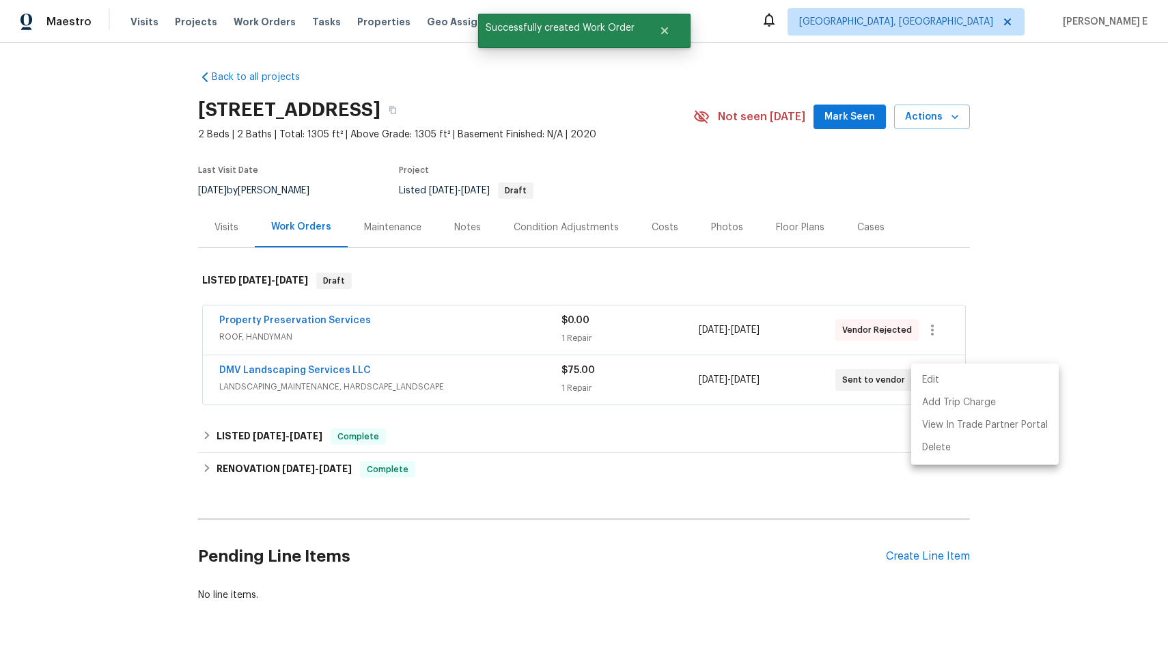
click at [1129, 182] on div at bounding box center [584, 335] width 1168 height 671
click at [1129, 182] on div "Edit Add Trip Charge View In Trade Partner Portal Delete" at bounding box center [584, 335] width 1168 height 671
click at [1129, 182] on div "Back to all projects 1953 W Stage Driver St, Apache Junction, AZ 85120 2 Beds |…" at bounding box center [584, 357] width 1168 height 628
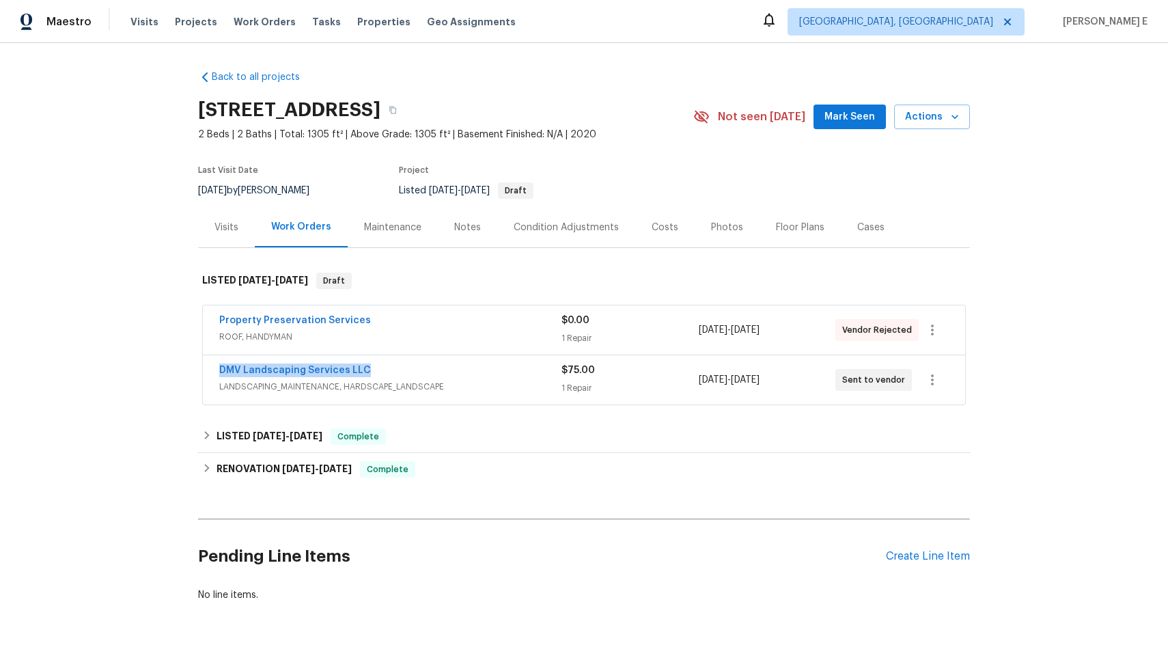
drag, startPoint x: 363, startPoint y: 371, endPoint x: 195, endPoint y: 359, distance: 169.2
click at [198, 367] on div "Property Preservation Services ROOF, HANDYMAN $0.00 1 Repair 9/4/2025 - 9/8/202…" at bounding box center [584, 356] width 772 height 107
copy link "DMV Landscaping Services LLC"
